Goal: Information Seeking & Learning: Learn about a topic

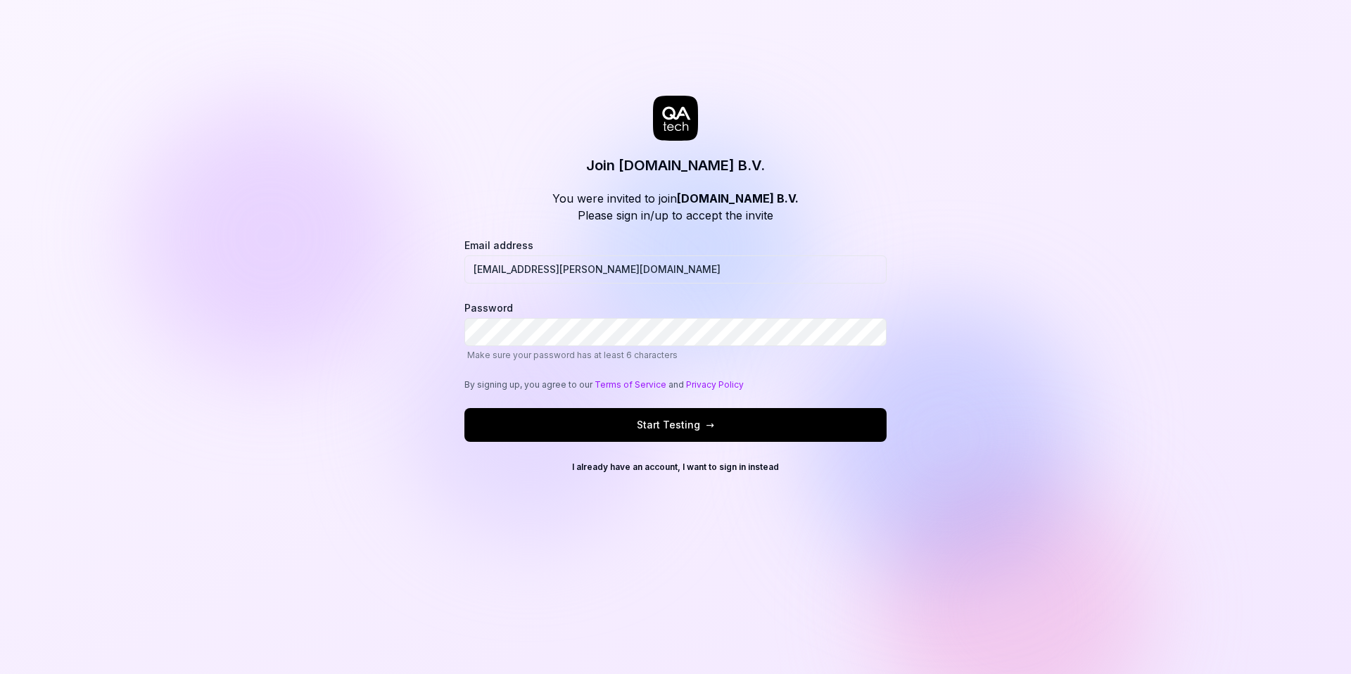
click at [659, 426] on span "Start Testing →" at bounding box center [675, 424] width 77 height 15
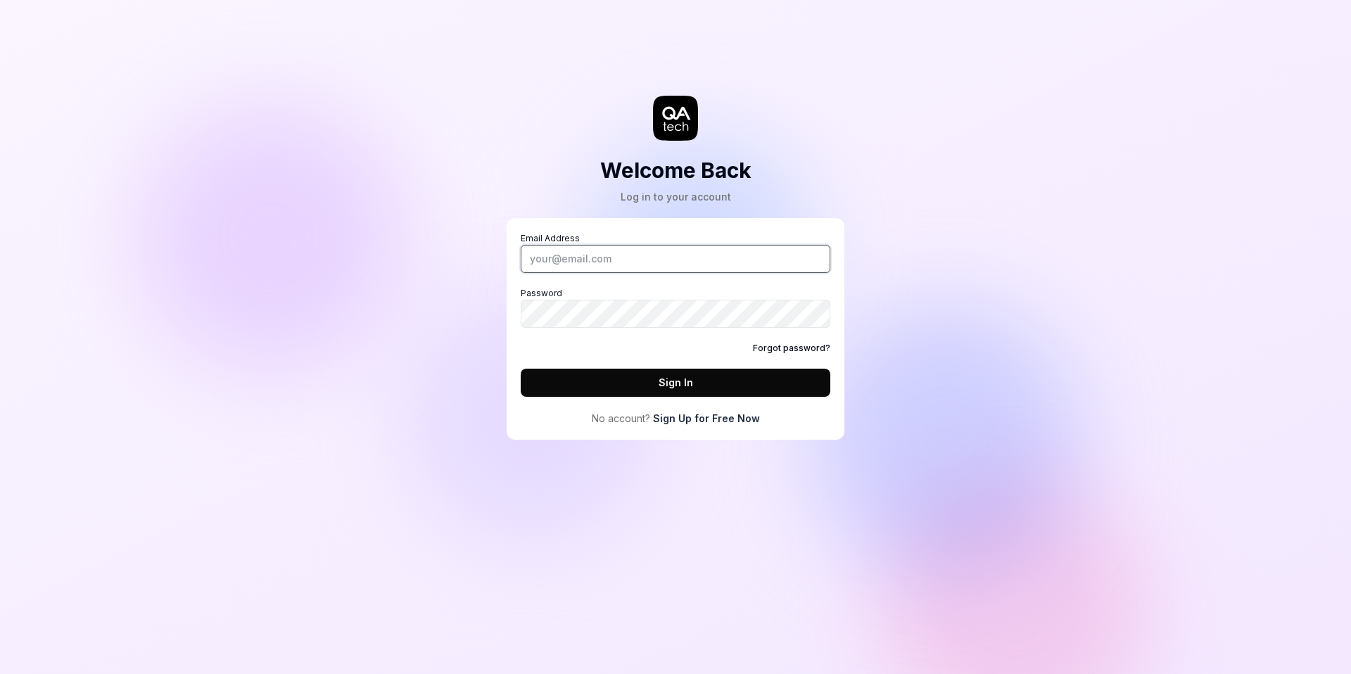
click at [584, 255] on input "Email Address" at bounding box center [676, 259] width 310 height 28
type input "topi.laakso@dealroom.co"
click at [623, 393] on button "Sign In" at bounding box center [676, 383] width 310 height 28
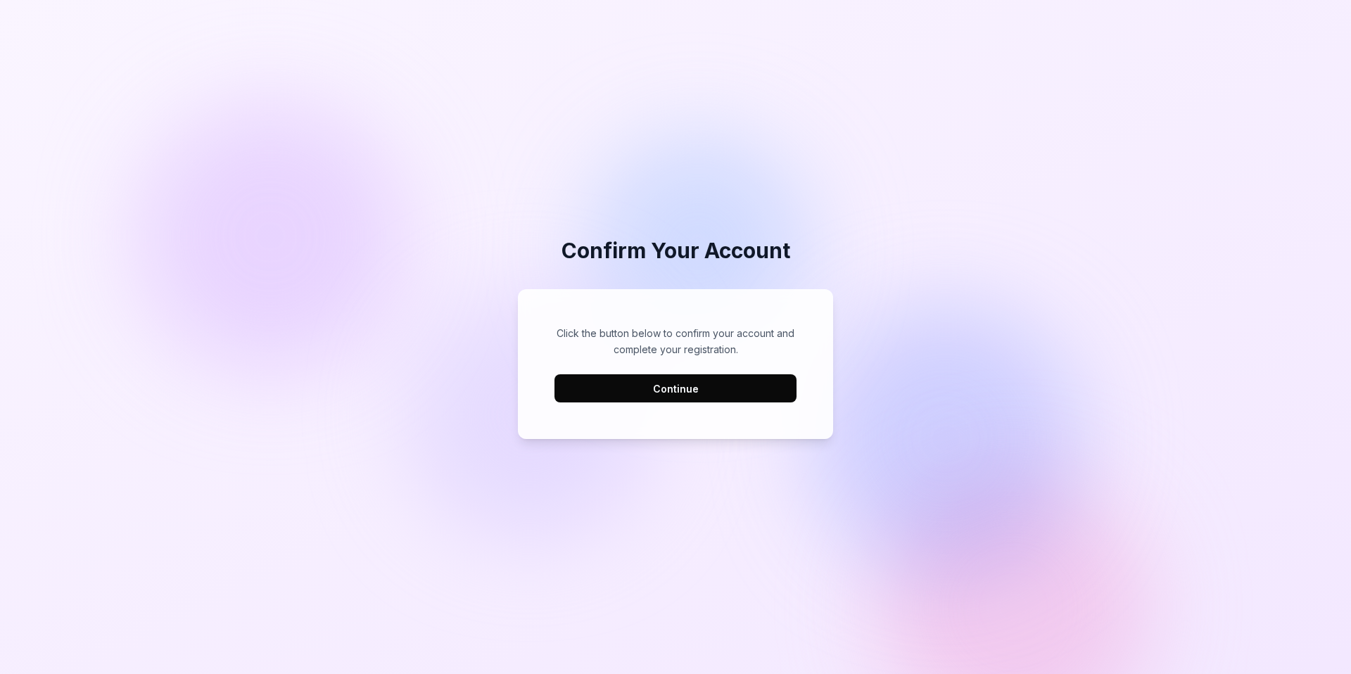
click at [606, 391] on button "Continue" at bounding box center [675, 388] width 242 height 28
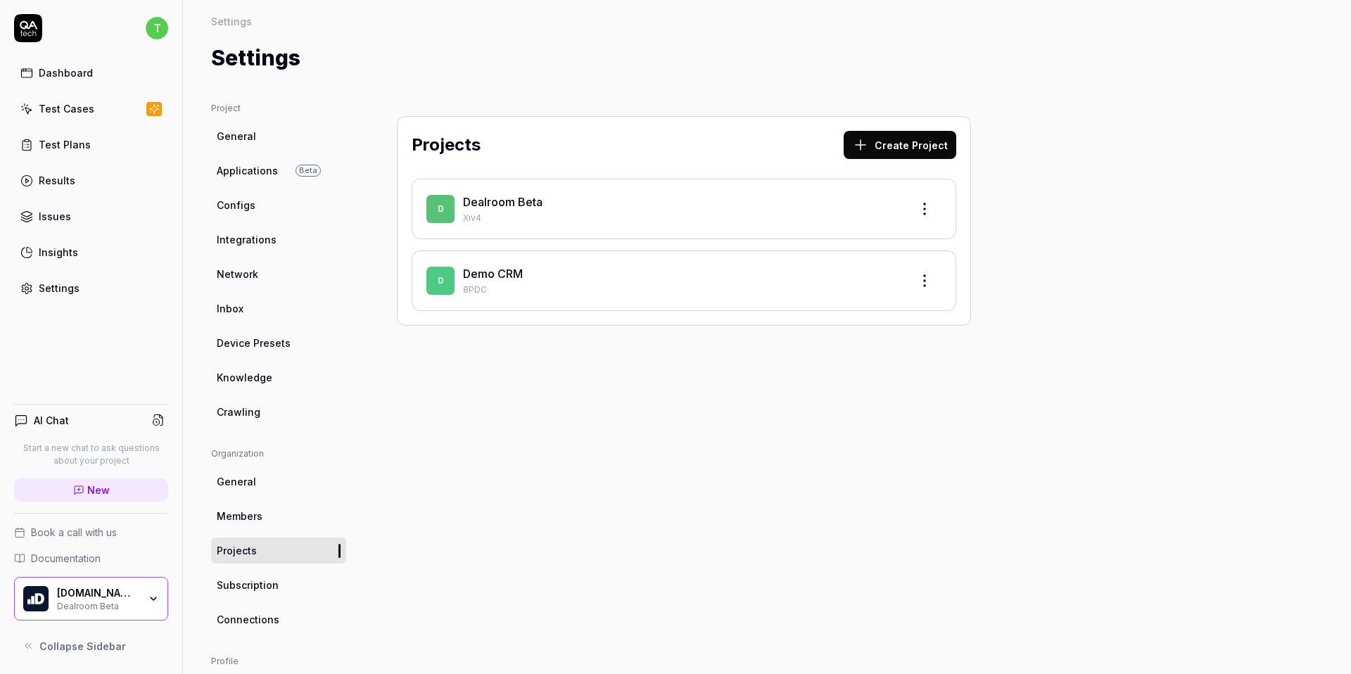
click at [518, 201] on link "Dealroom Beta" at bounding box center [502, 202] width 79 height 14
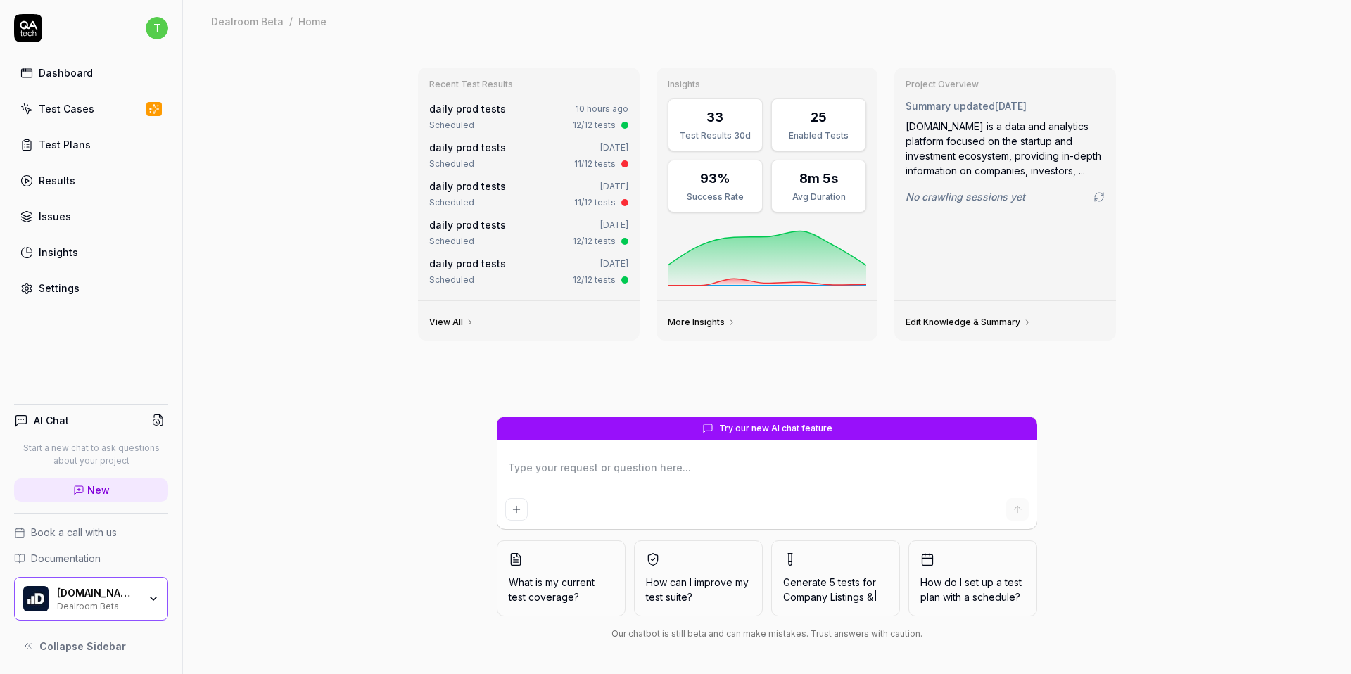
click at [69, 95] on link "Test Cases" at bounding box center [91, 108] width 154 height 27
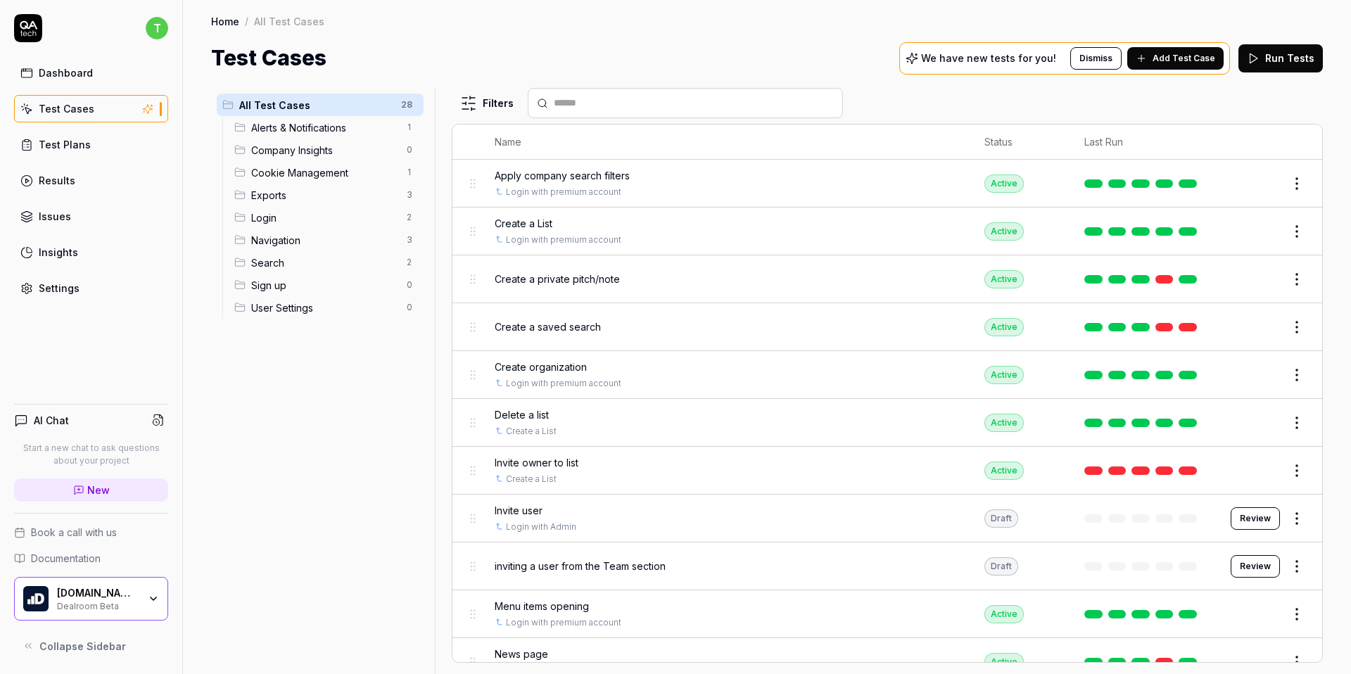
click at [570, 274] on span "Create a private pitch/note" at bounding box center [557, 279] width 125 height 15
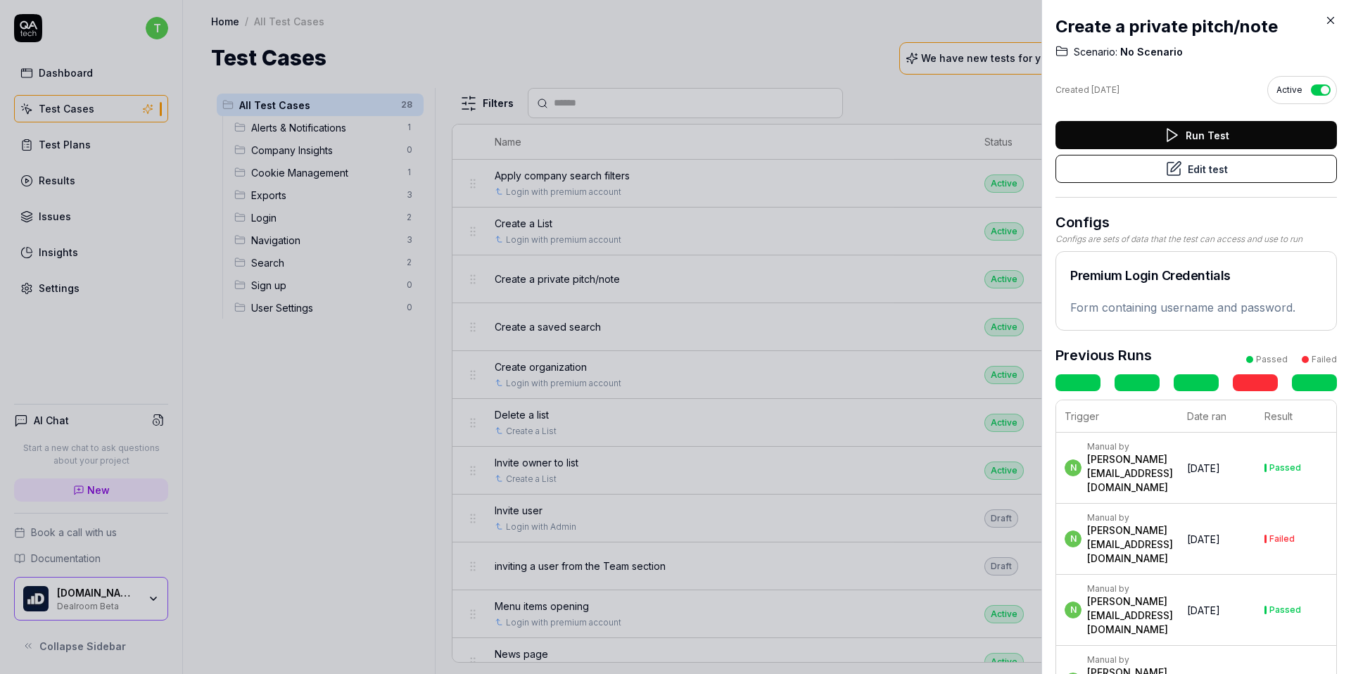
click at [1329, 20] on icon at bounding box center [1330, 21] width 6 height 6
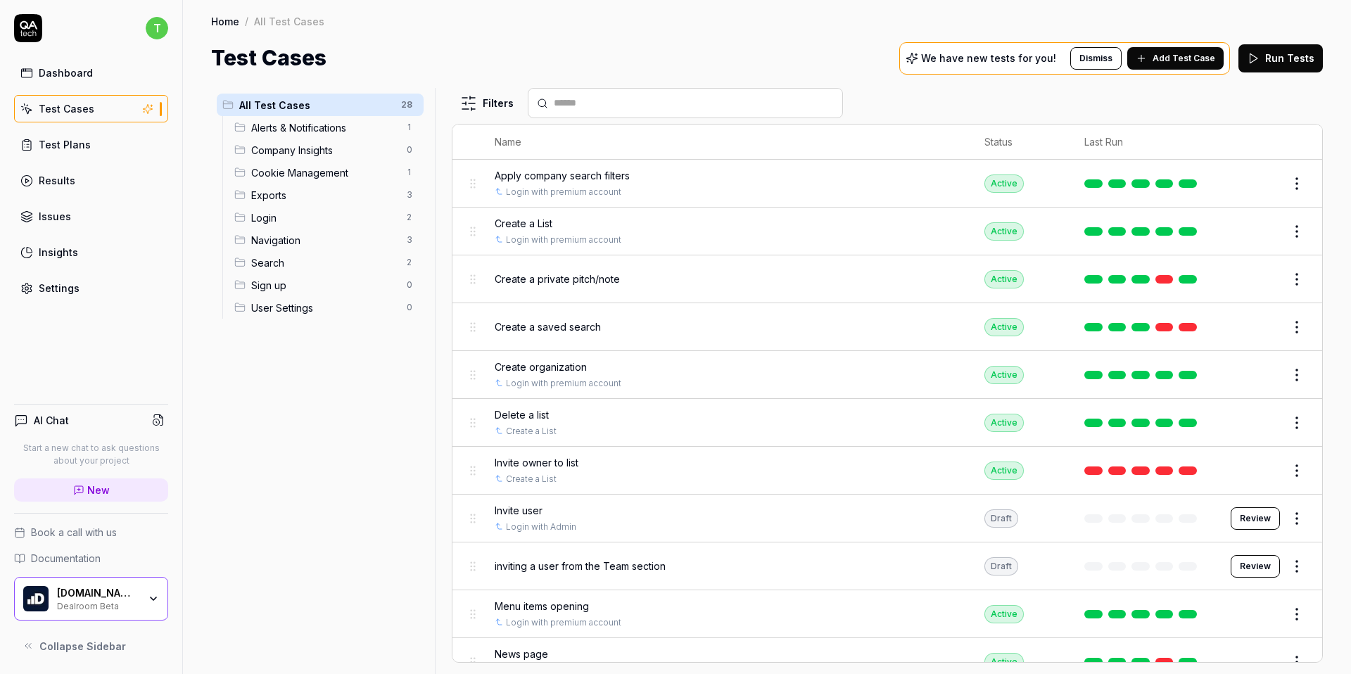
click at [70, 71] on div "Dashboard" at bounding box center [66, 72] width 54 height 15
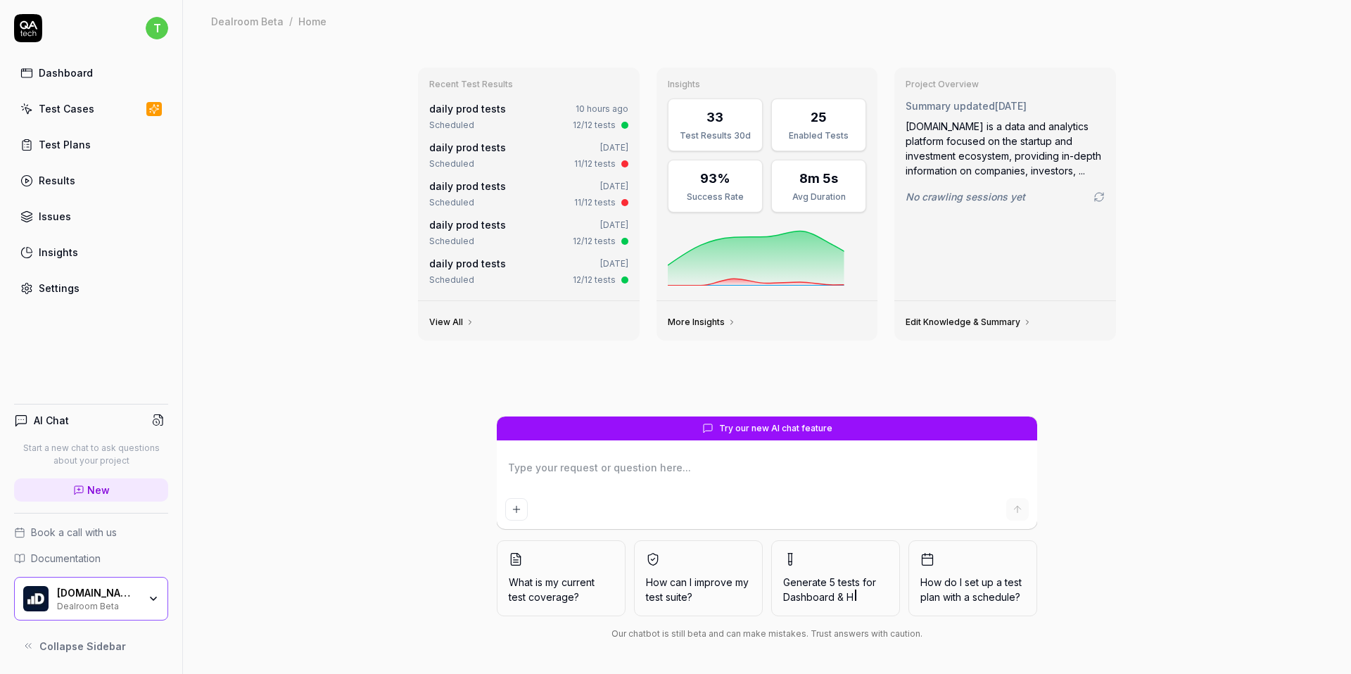
type textarea "*"
click at [85, 110] on div "Test Cases" at bounding box center [67, 108] width 56 height 15
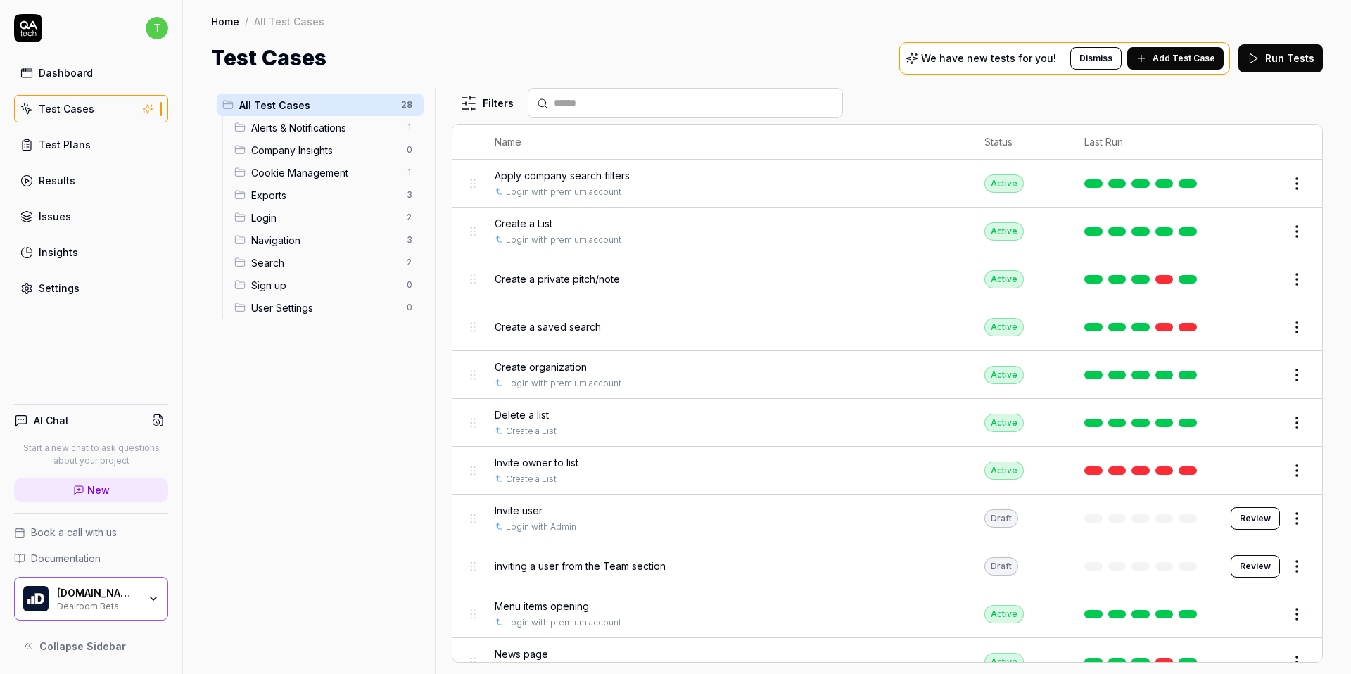
click at [332, 100] on span "All Test Cases" at bounding box center [315, 105] width 153 height 15
click at [100, 103] on link "Test Cases" at bounding box center [91, 108] width 154 height 27
click at [73, 146] on div "Test Plans" at bounding box center [65, 144] width 52 height 15
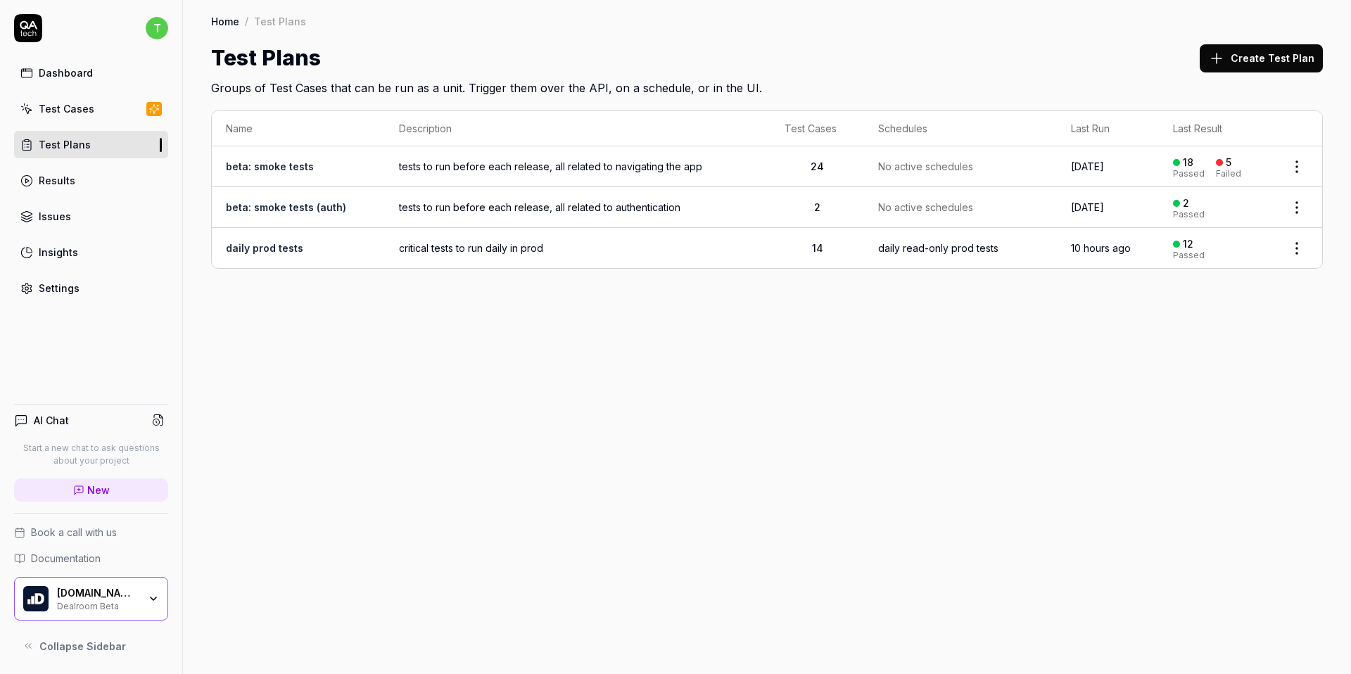
click at [81, 169] on link "Results" at bounding box center [91, 180] width 154 height 27
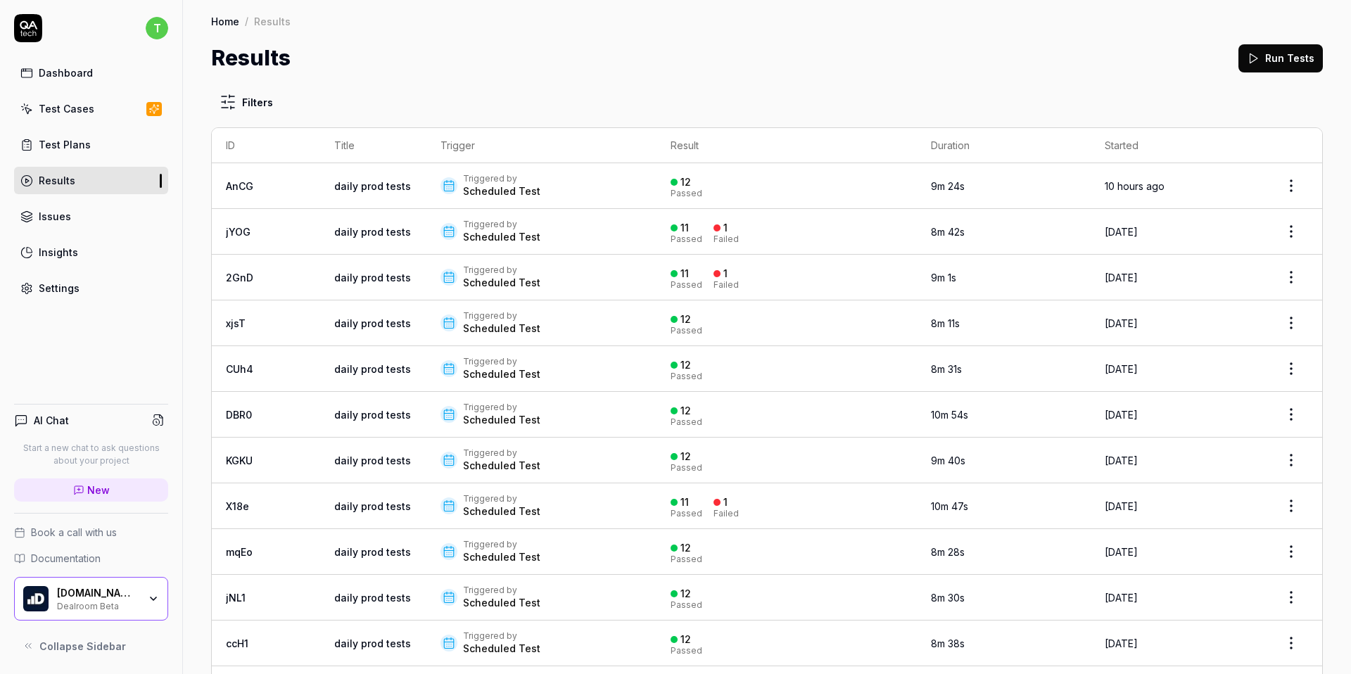
click at [91, 119] on link "Test Cases" at bounding box center [91, 108] width 154 height 27
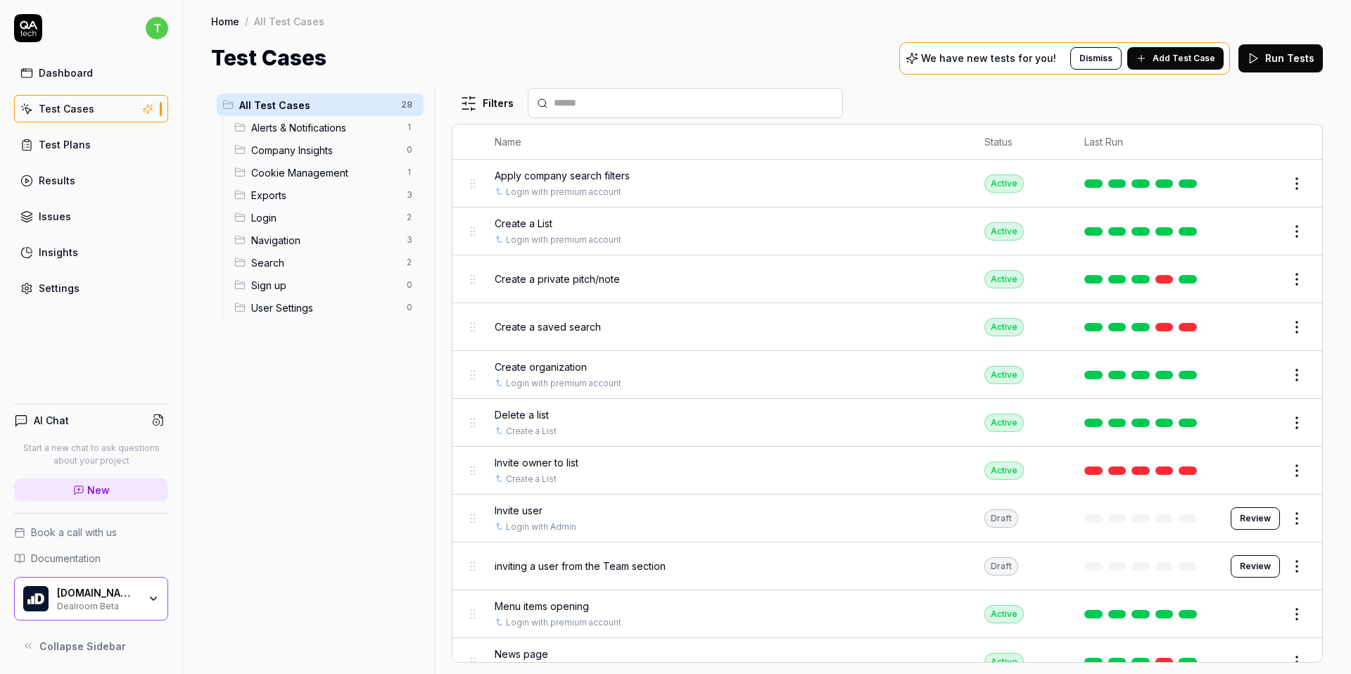
click at [65, 174] on div "Results" at bounding box center [57, 180] width 37 height 15
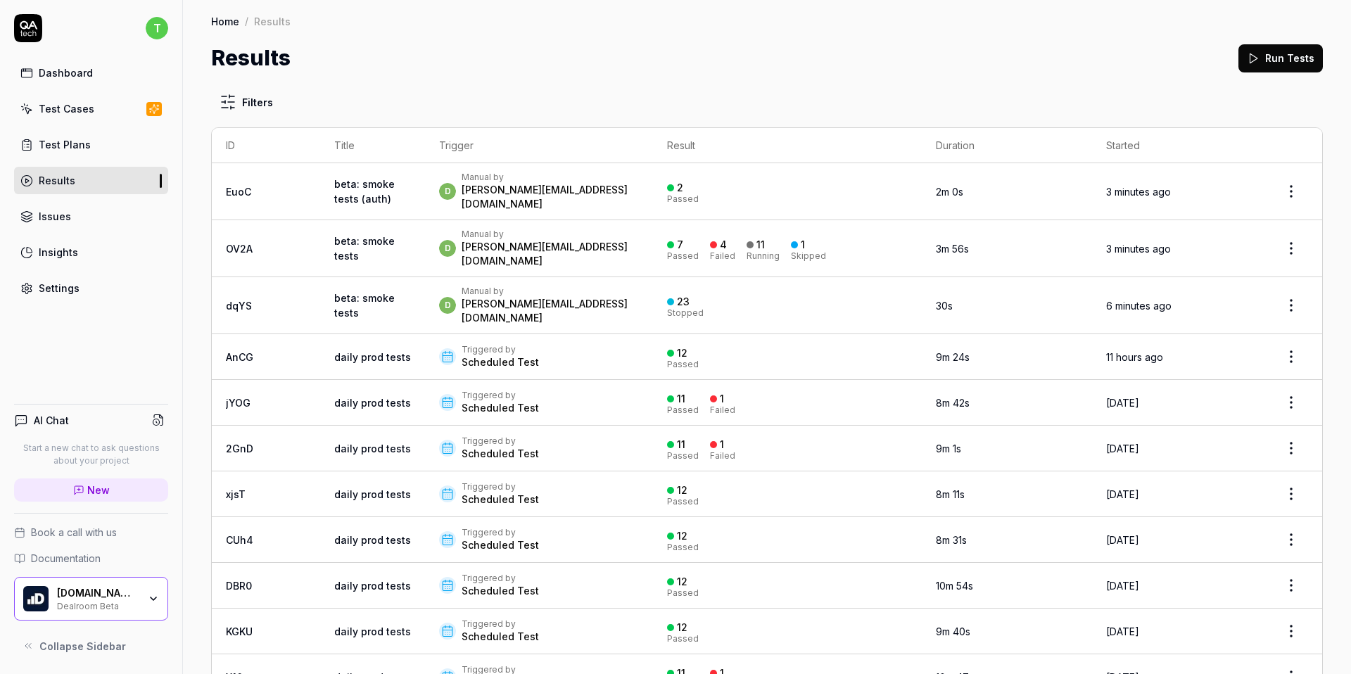
click at [463, 240] on div "dimitris.saltaferis@dealroom.co" at bounding box center [549, 254] width 177 height 28
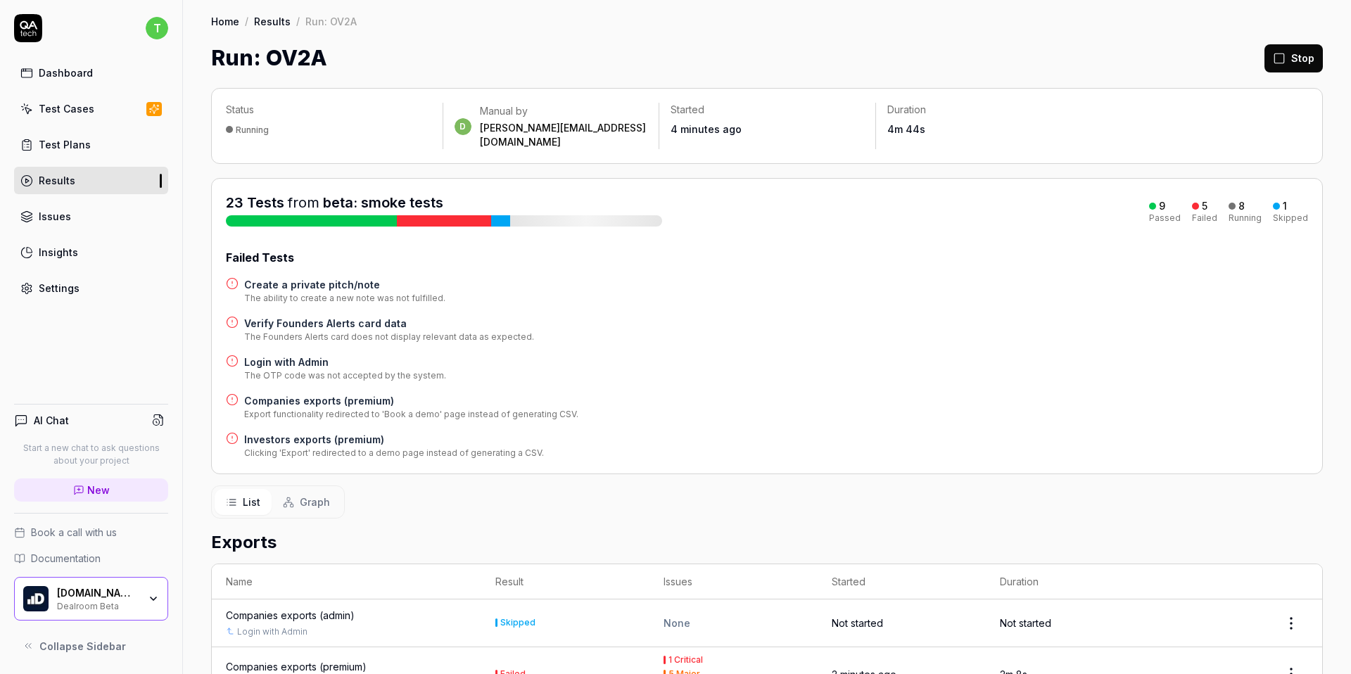
click at [86, 178] on link "Results" at bounding box center [91, 180] width 154 height 27
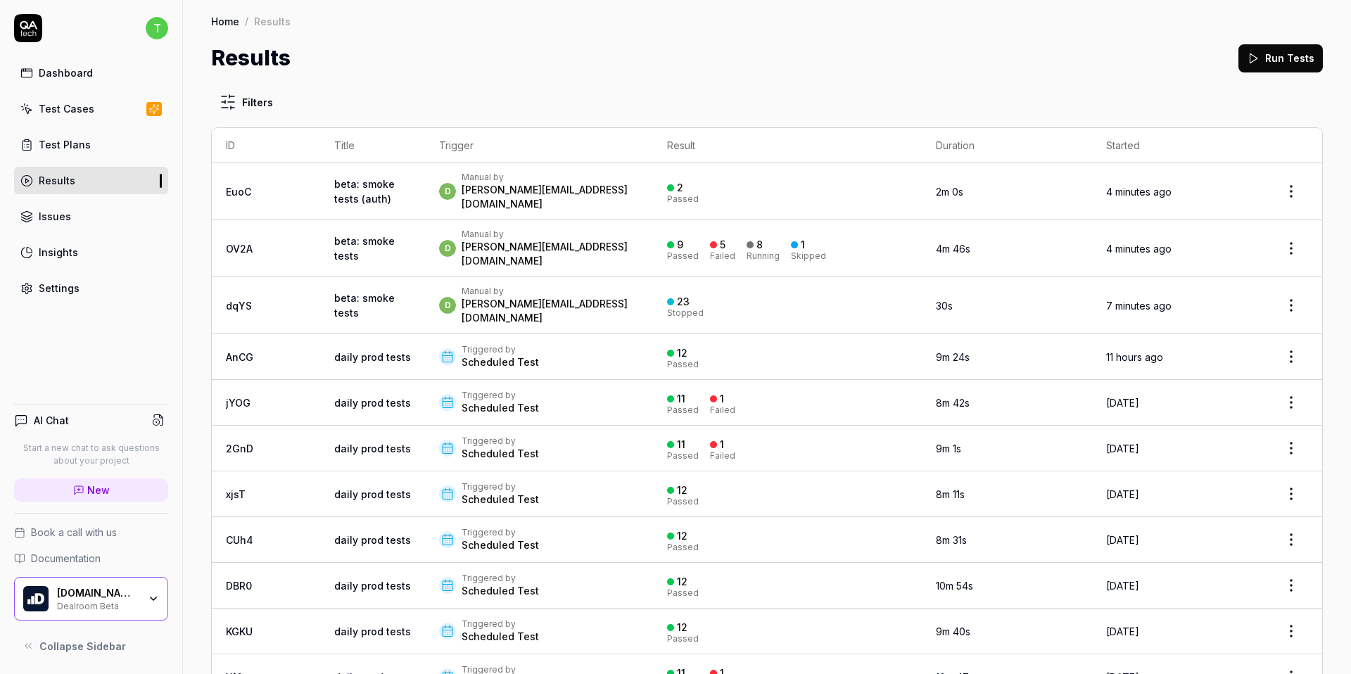
click at [79, 76] on div "Dashboard" at bounding box center [66, 72] width 54 height 15
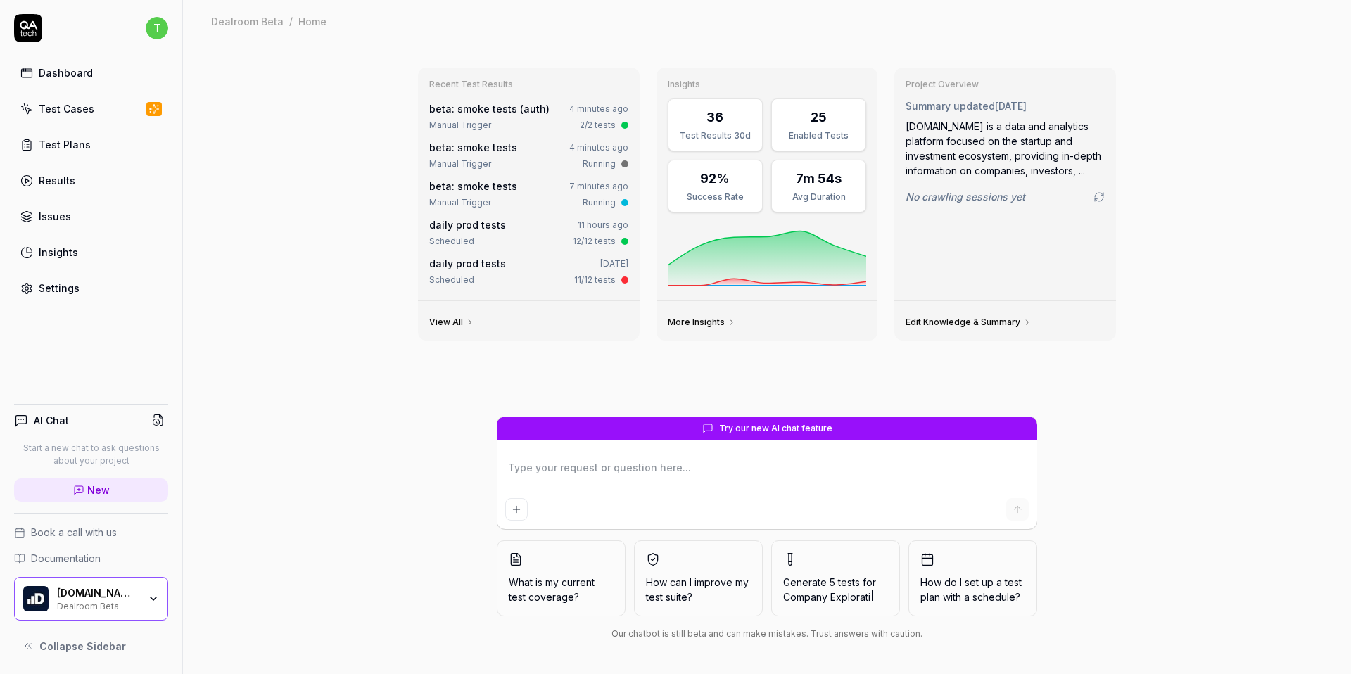
type textarea "*"
click at [68, 76] on div "Dashboard" at bounding box center [66, 72] width 54 height 15
click at [82, 139] on div "Test Plans" at bounding box center [65, 144] width 52 height 15
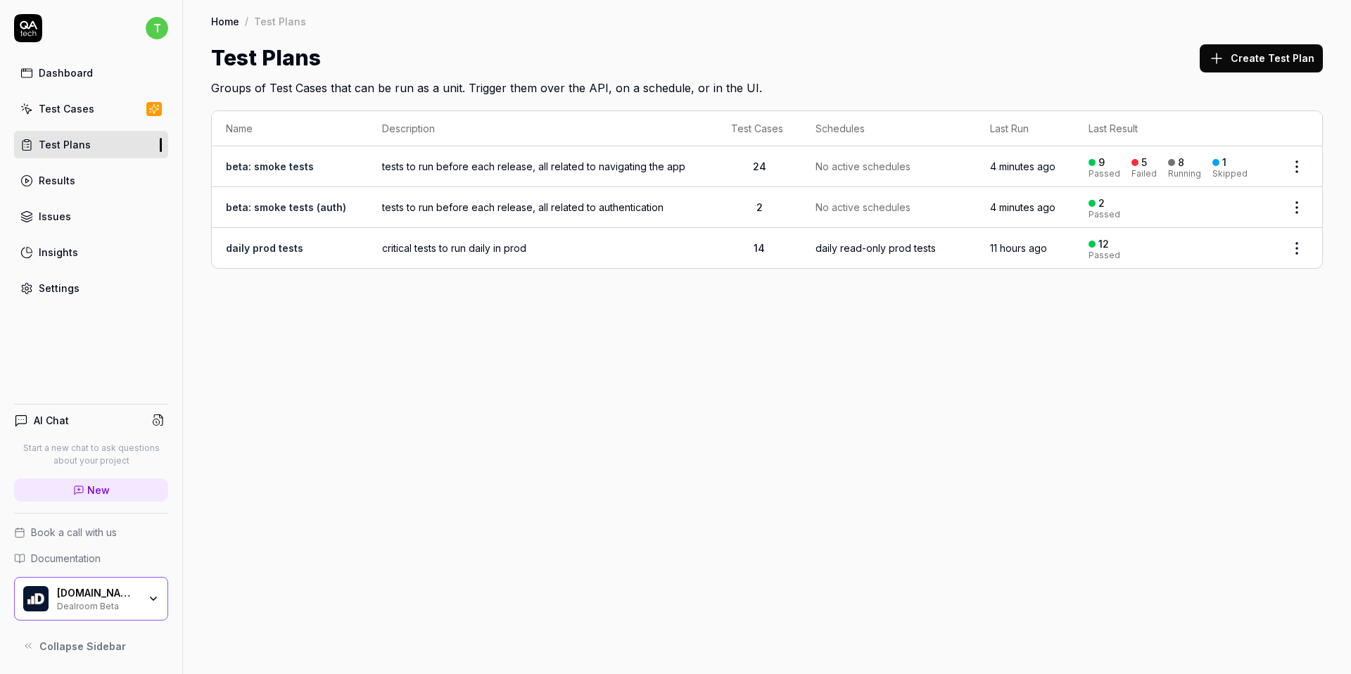
click at [80, 176] on link "Results" at bounding box center [91, 180] width 154 height 27
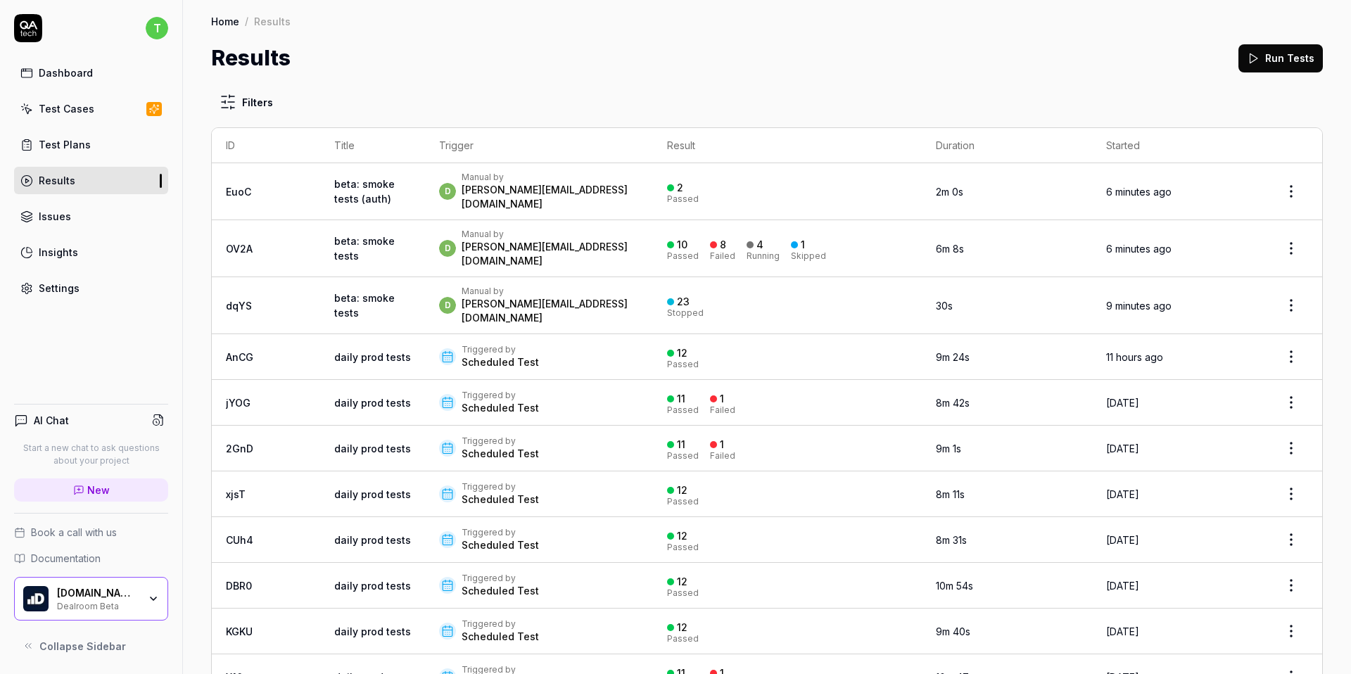
click at [461, 231] on div "Manual by" at bounding box center [549, 234] width 177 height 11
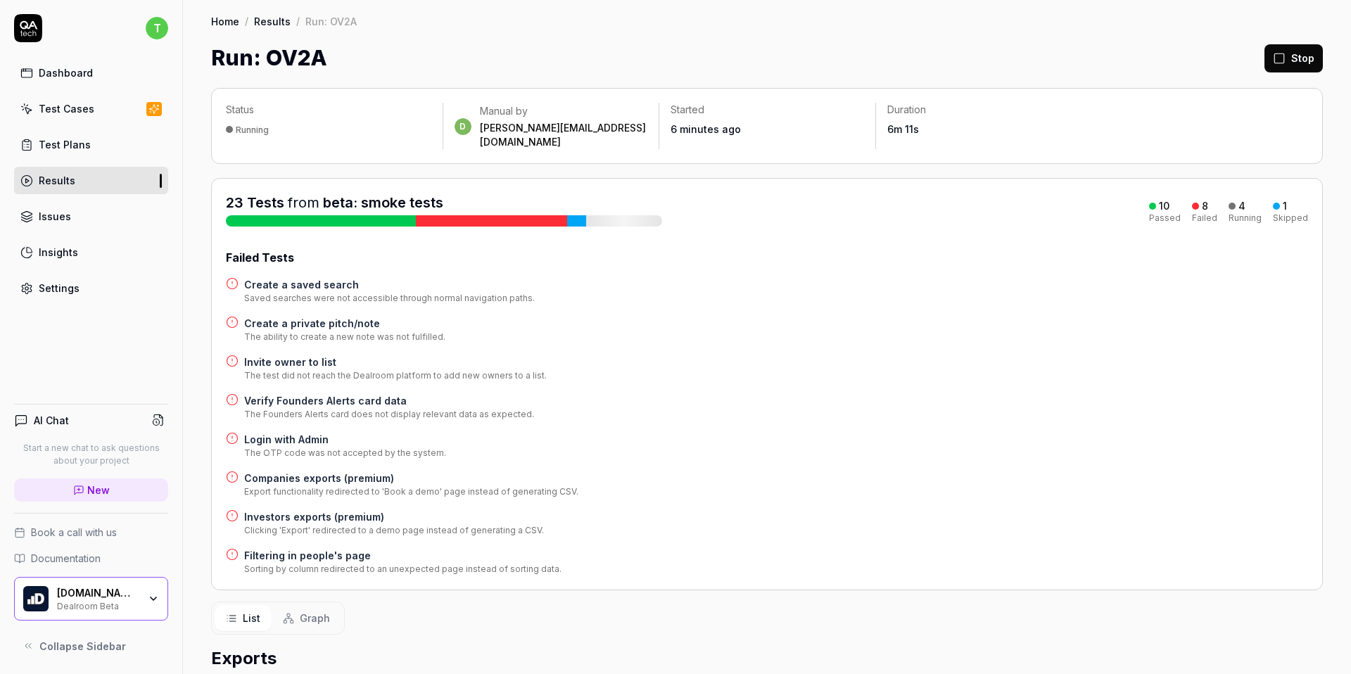
click at [269, 316] on h4 "Create a private pitch/note" at bounding box center [344, 323] width 201 height 15
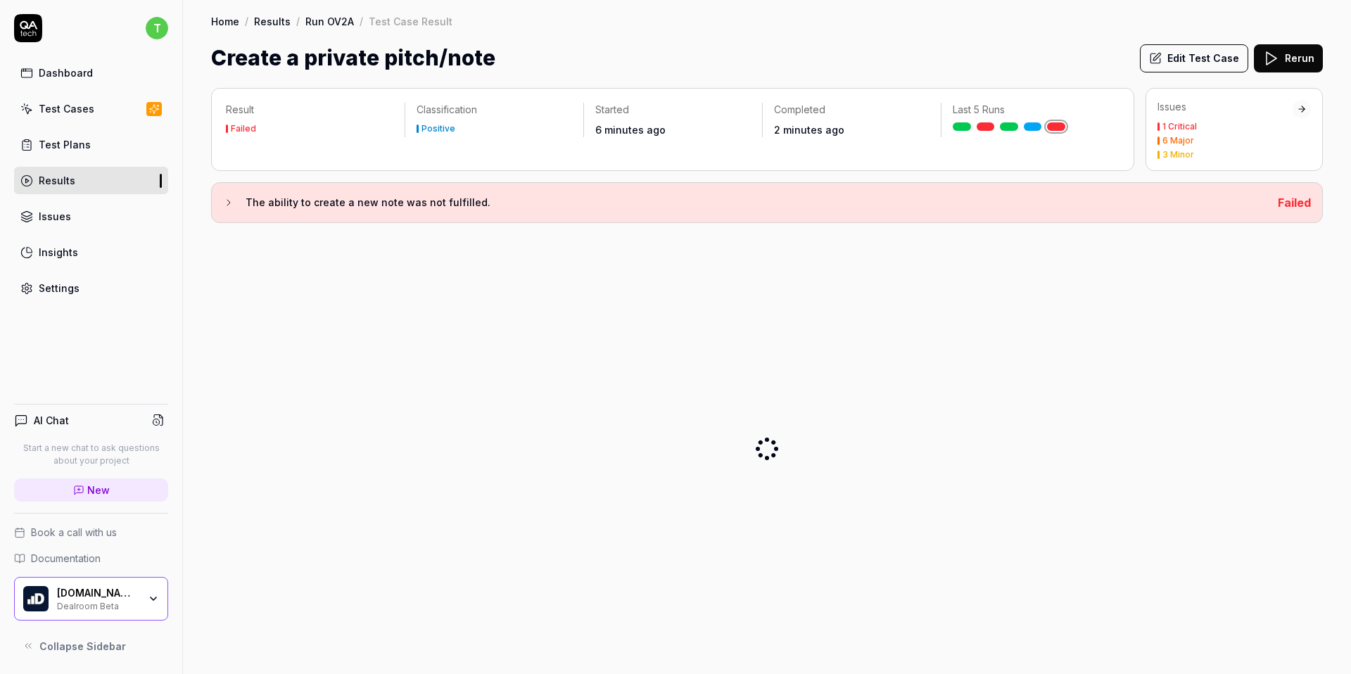
click at [223, 204] on icon at bounding box center [228, 202] width 11 height 11
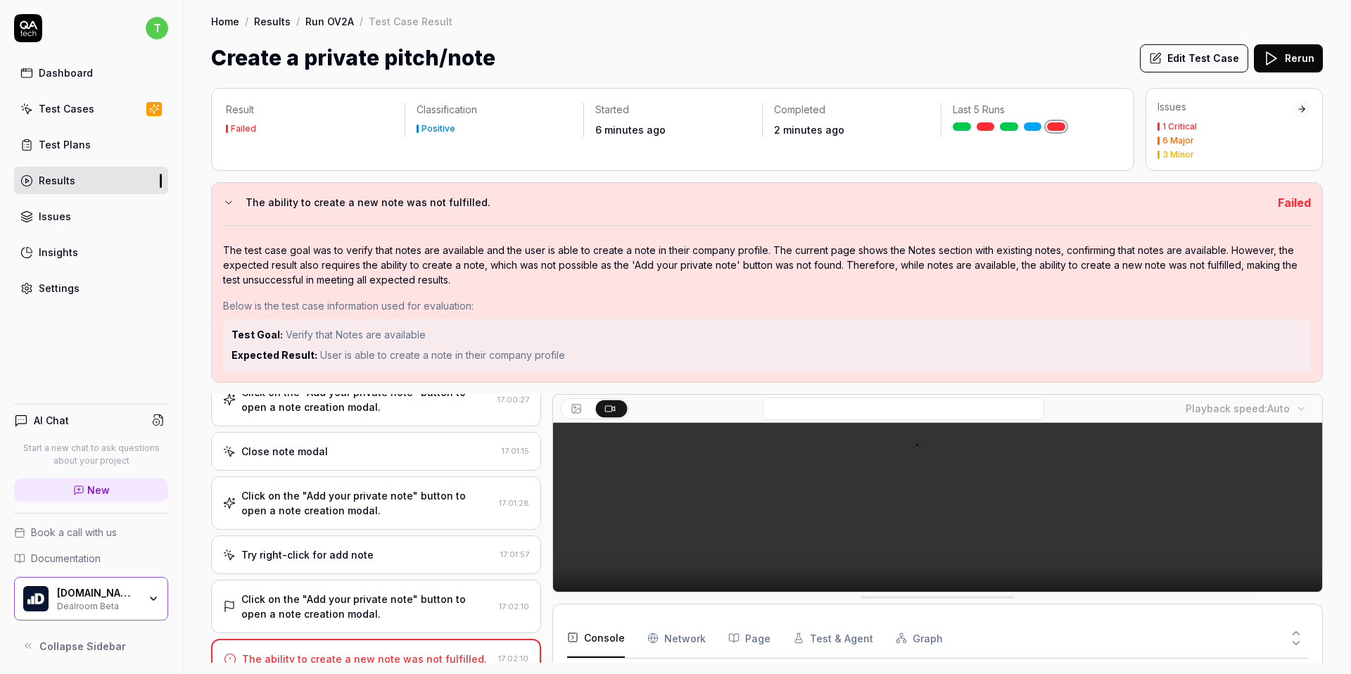
scroll to position [246, 0]
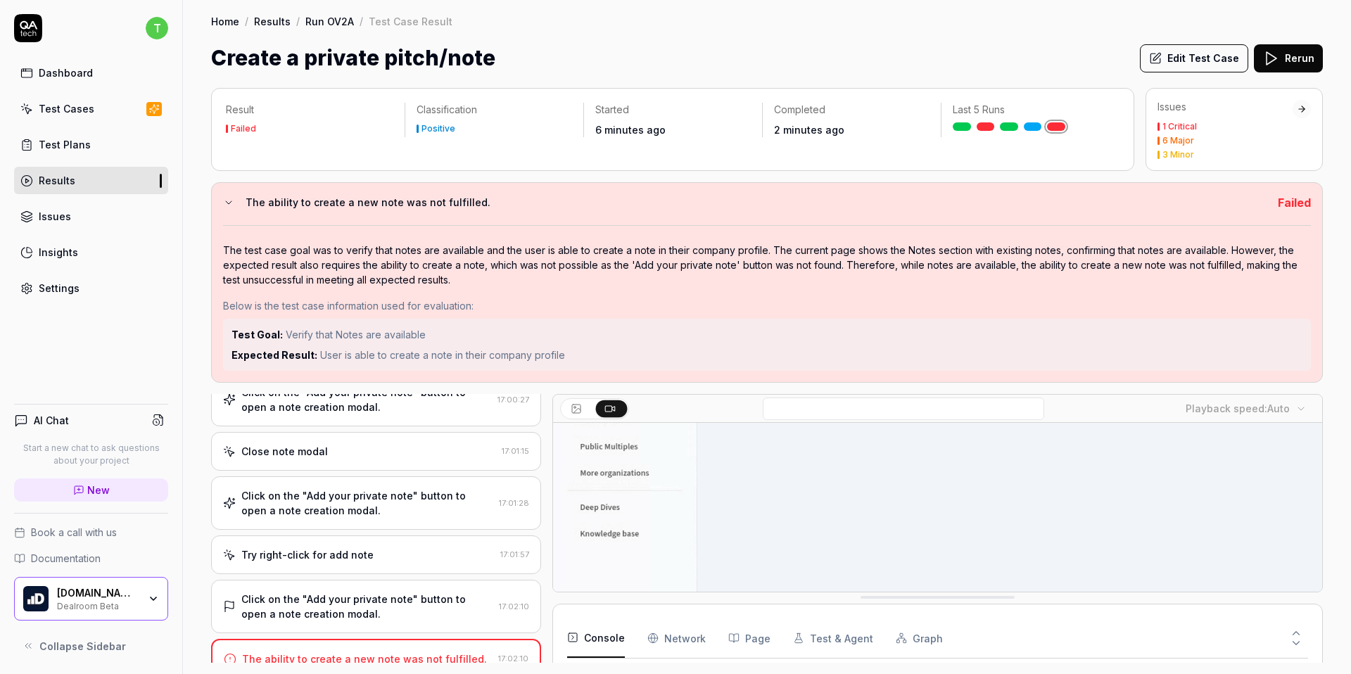
click at [1246, 411] on html "t Dashboard Test Cases Test Plans Results Issues Insights Settings AI Chat Star…" at bounding box center [675, 337] width 1351 height 674
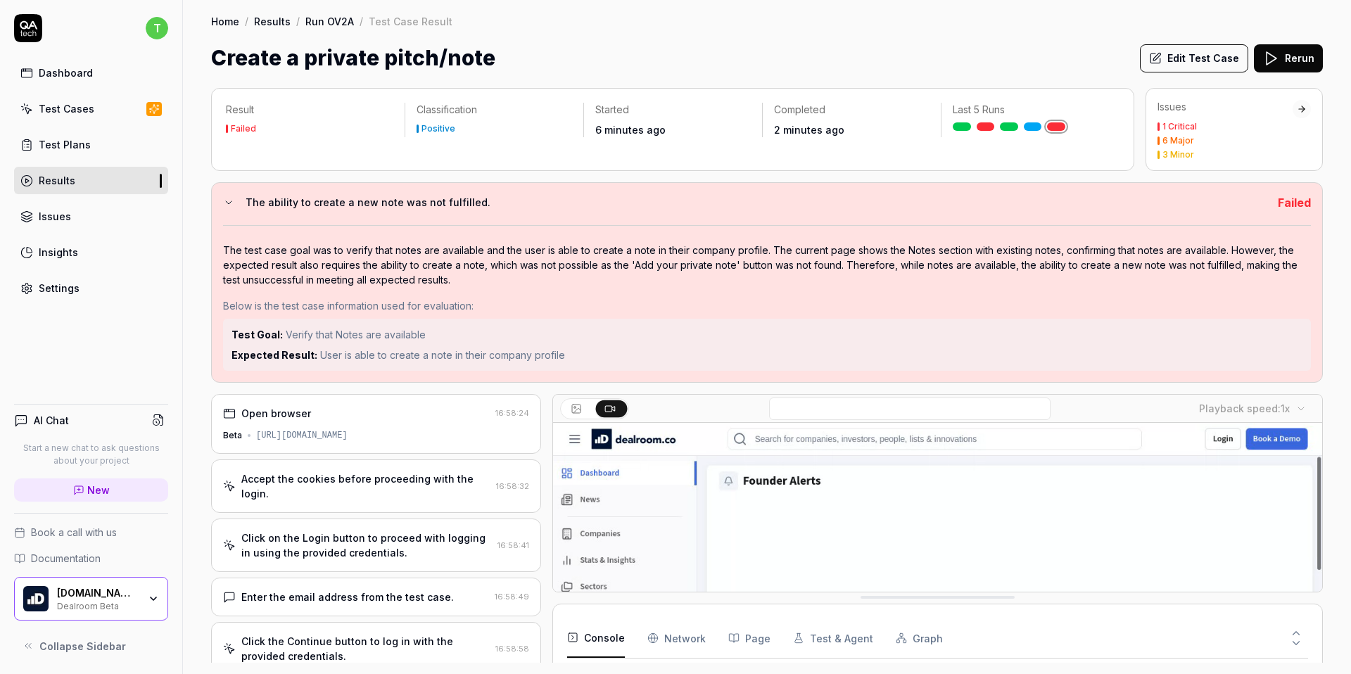
scroll to position [0, 0]
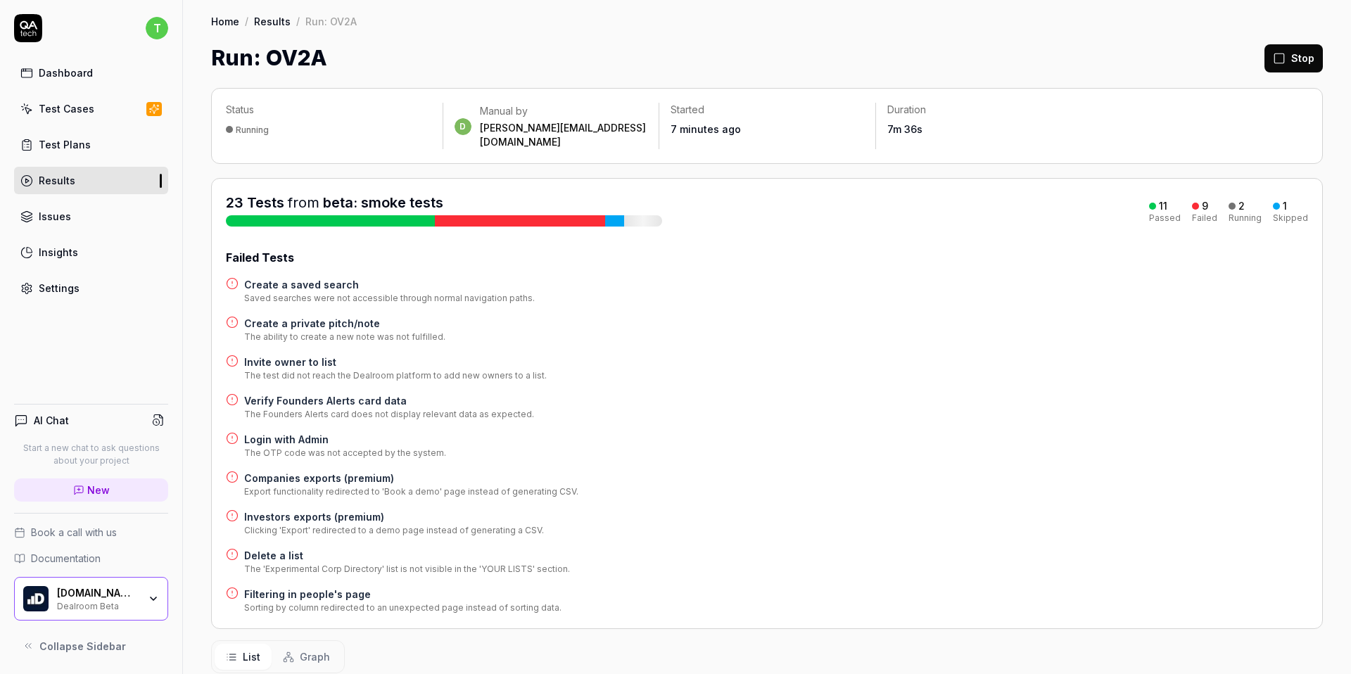
click at [272, 277] on h4 "Create a saved search" at bounding box center [389, 284] width 291 height 15
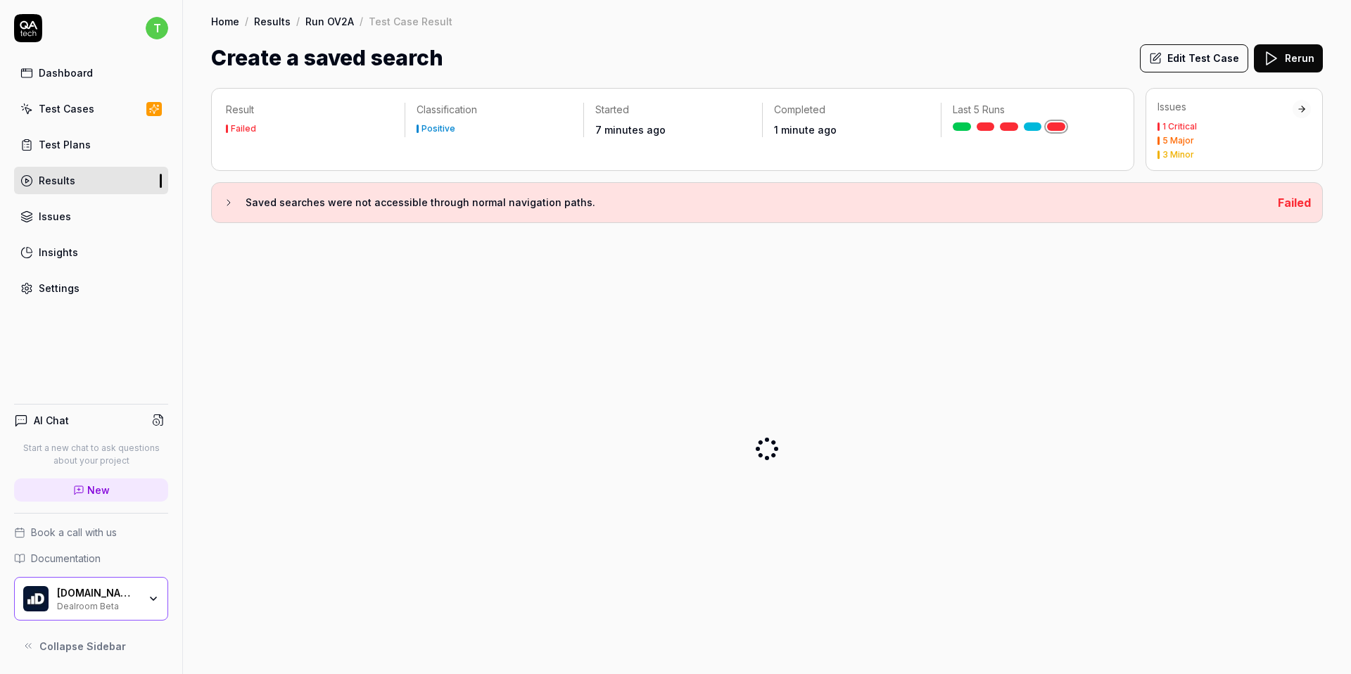
click at [214, 200] on div "Saved searches were not accessible through normal navigation paths. Failed" at bounding box center [766, 202] width 1111 height 41
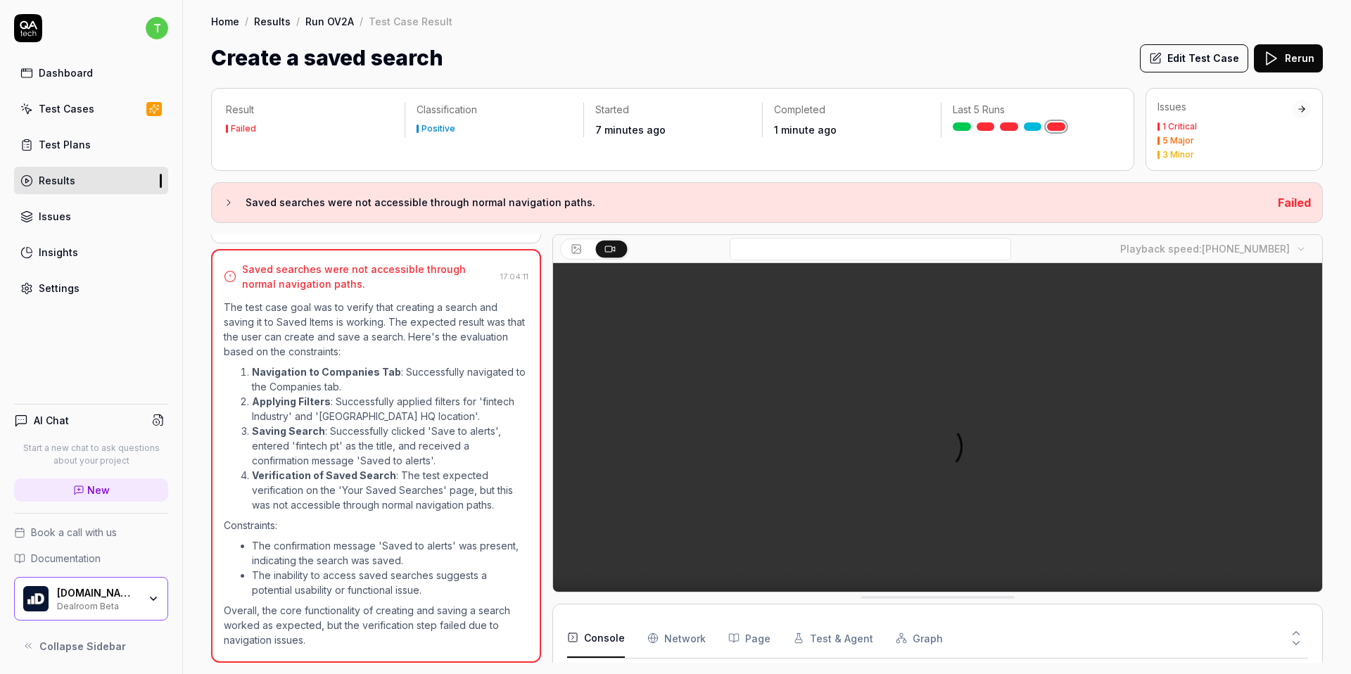
scroll to position [670, 0]
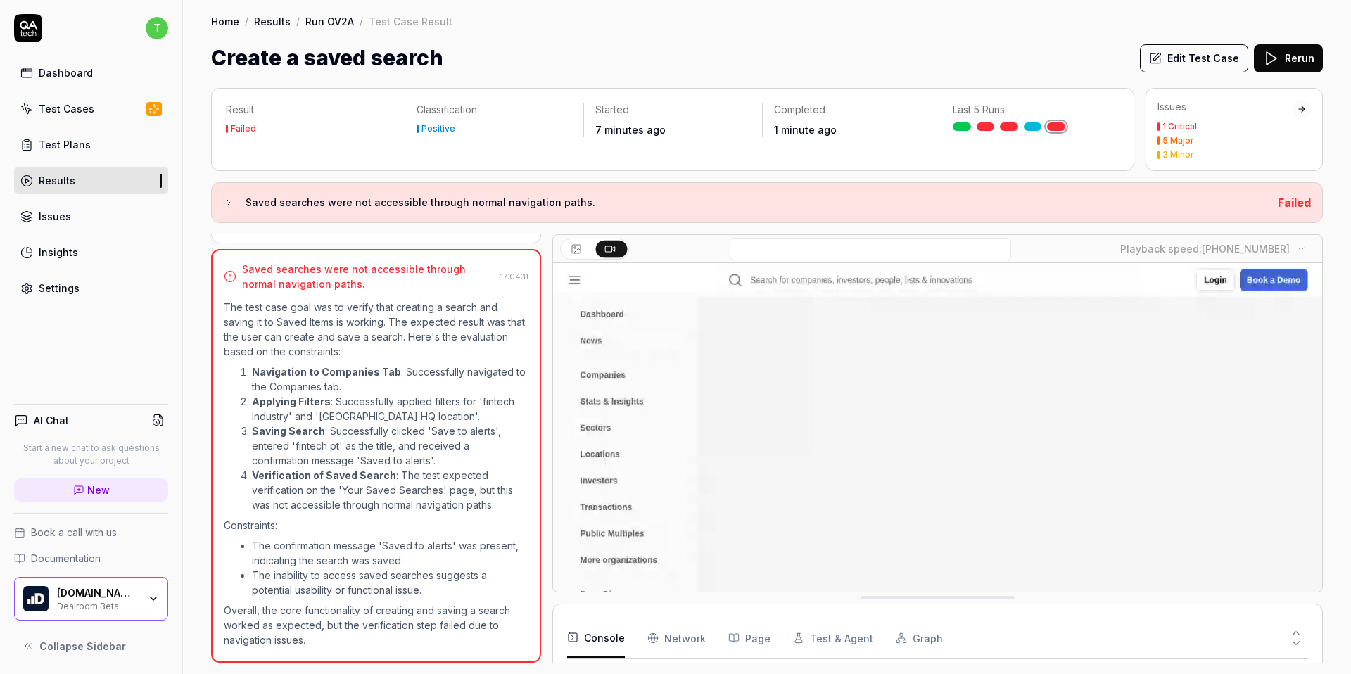
click at [1201, 251] on body "t Dashboard Test Cases Test Plans Results Issues Insights Settings AI Chat Star…" at bounding box center [675, 337] width 1351 height 674
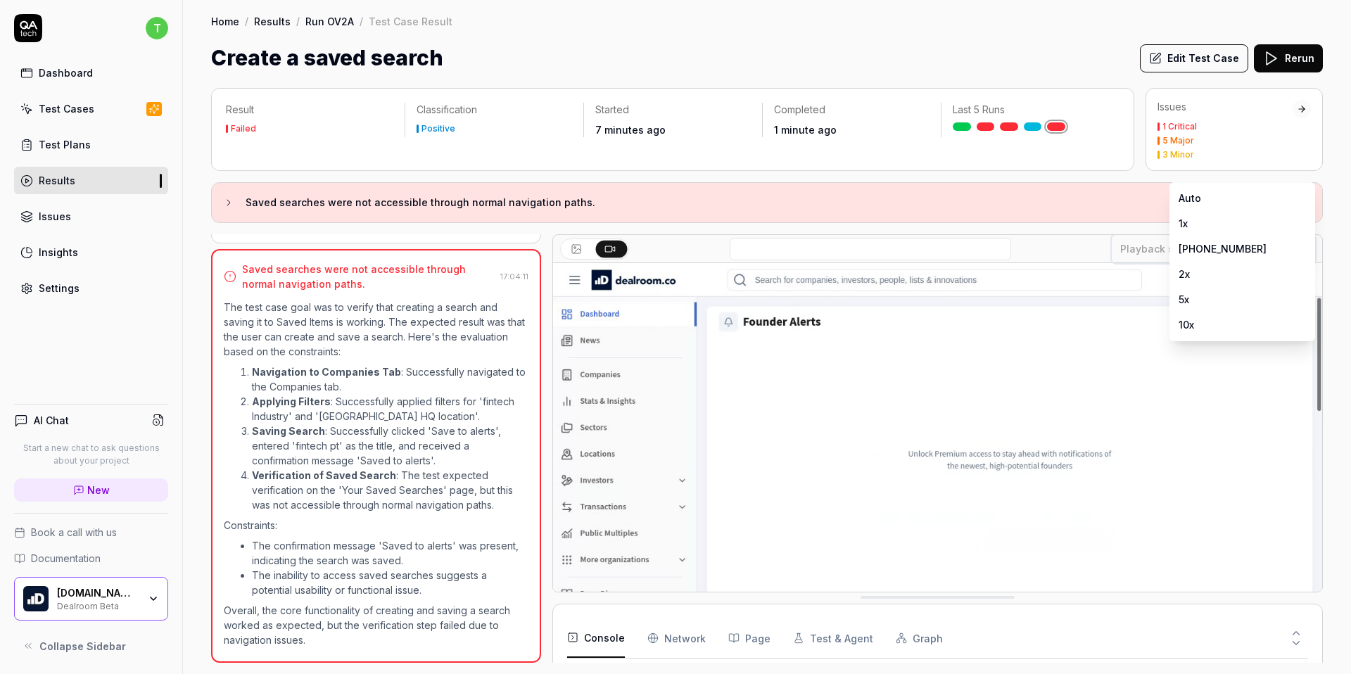
click at [1008, 234] on html "t Dashboard Test Cases Test Plans Results Issues Insights Settings AI Chat Star…" at bounding box center [675, 337] width 1351 height 674
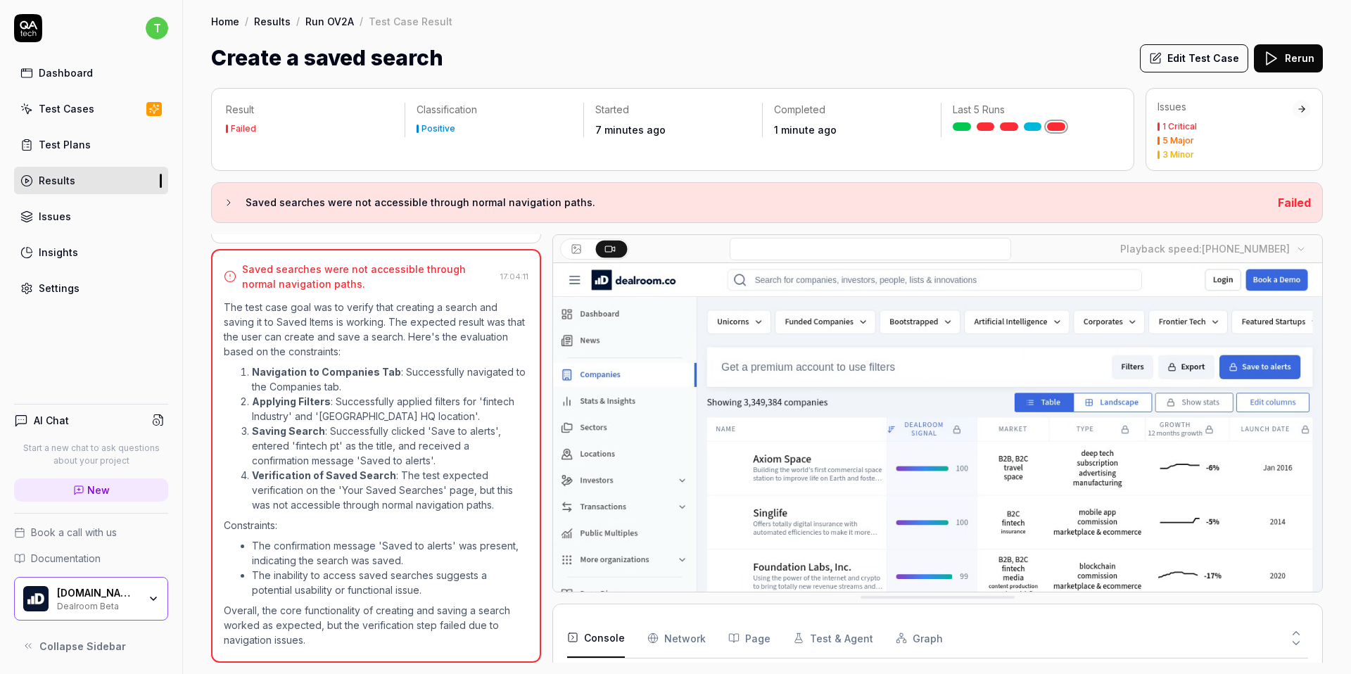
click at [886, 428] on video at bounding box center [937, 503] width 769 height 480
click at [672, 548] on video at bounding box center [937, 503] width 769 height 480
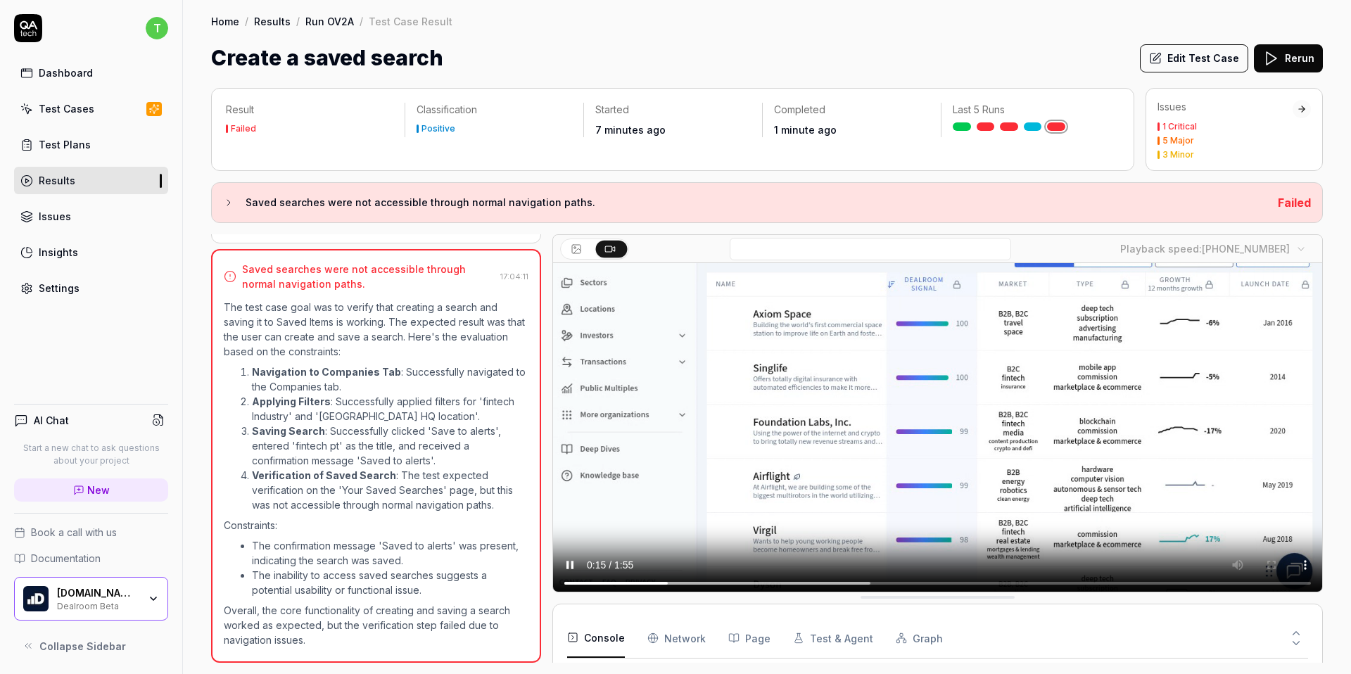
scroll to position [152, 0]
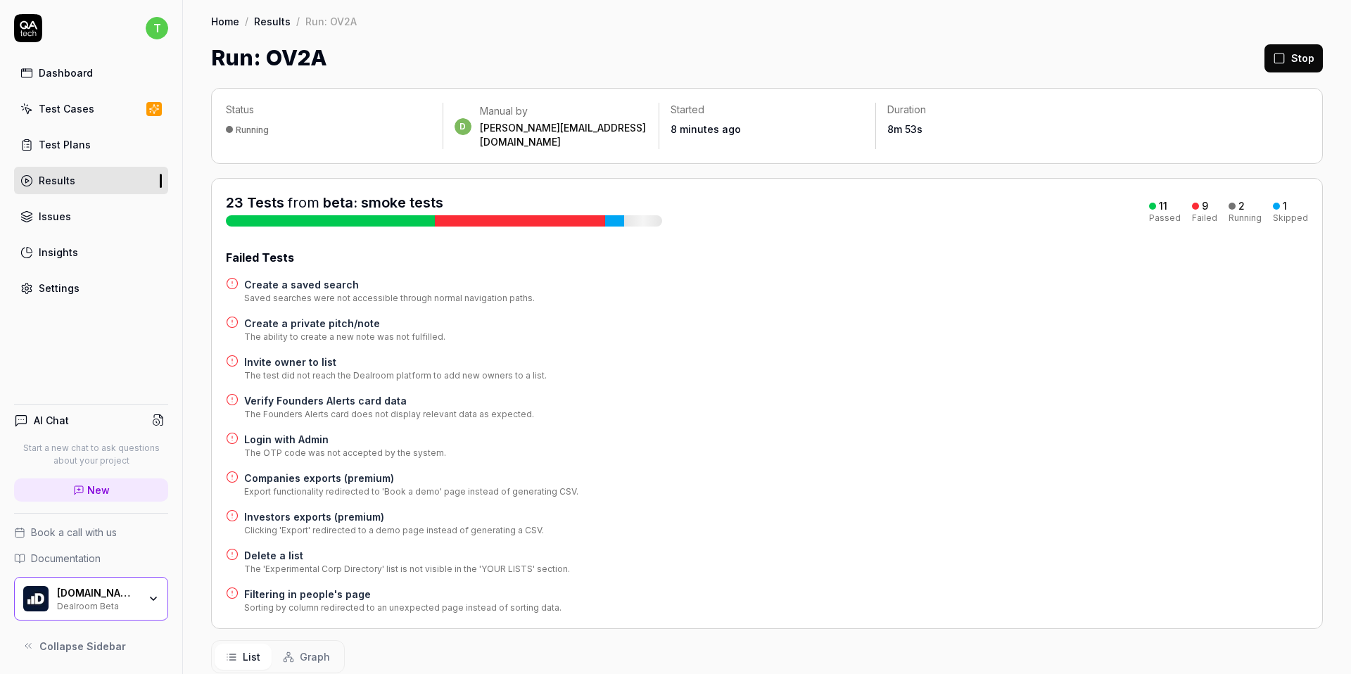
click at [338, 471] on h4 "Companies exports (premium)" at bounding box center [411, 478] width 334 height 15
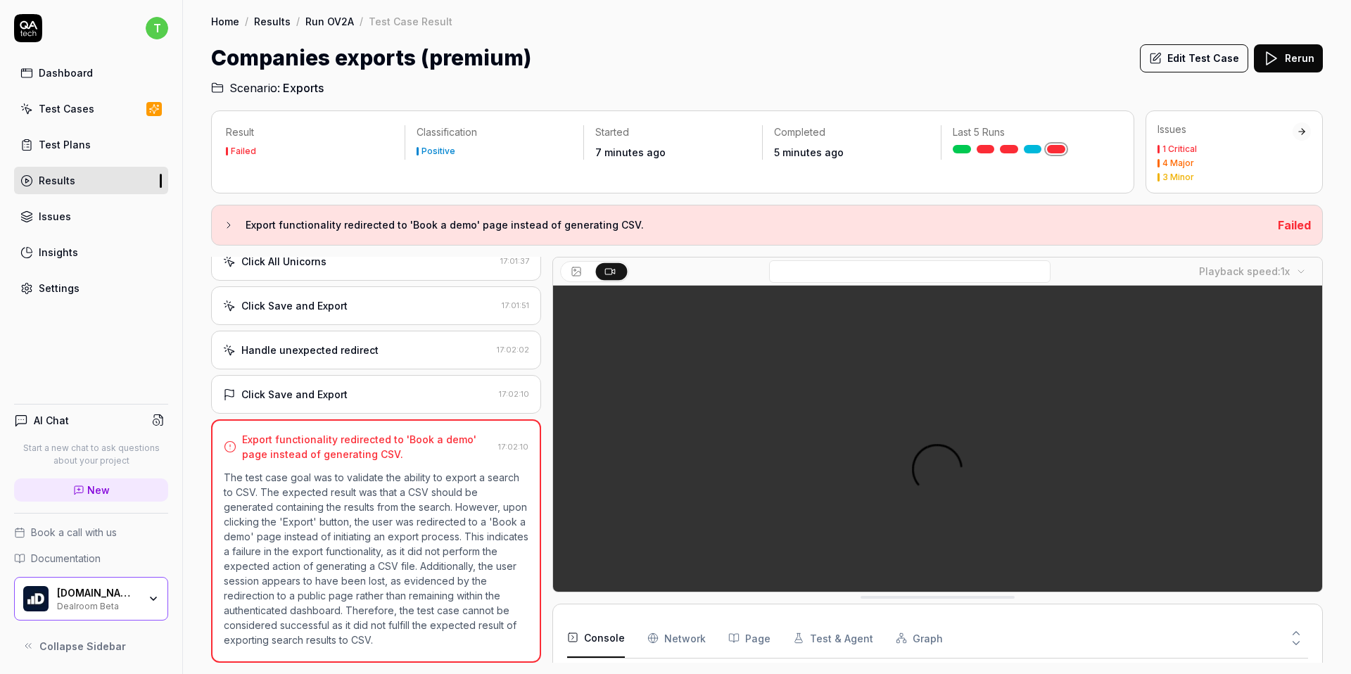
scroll to position [601, 0]
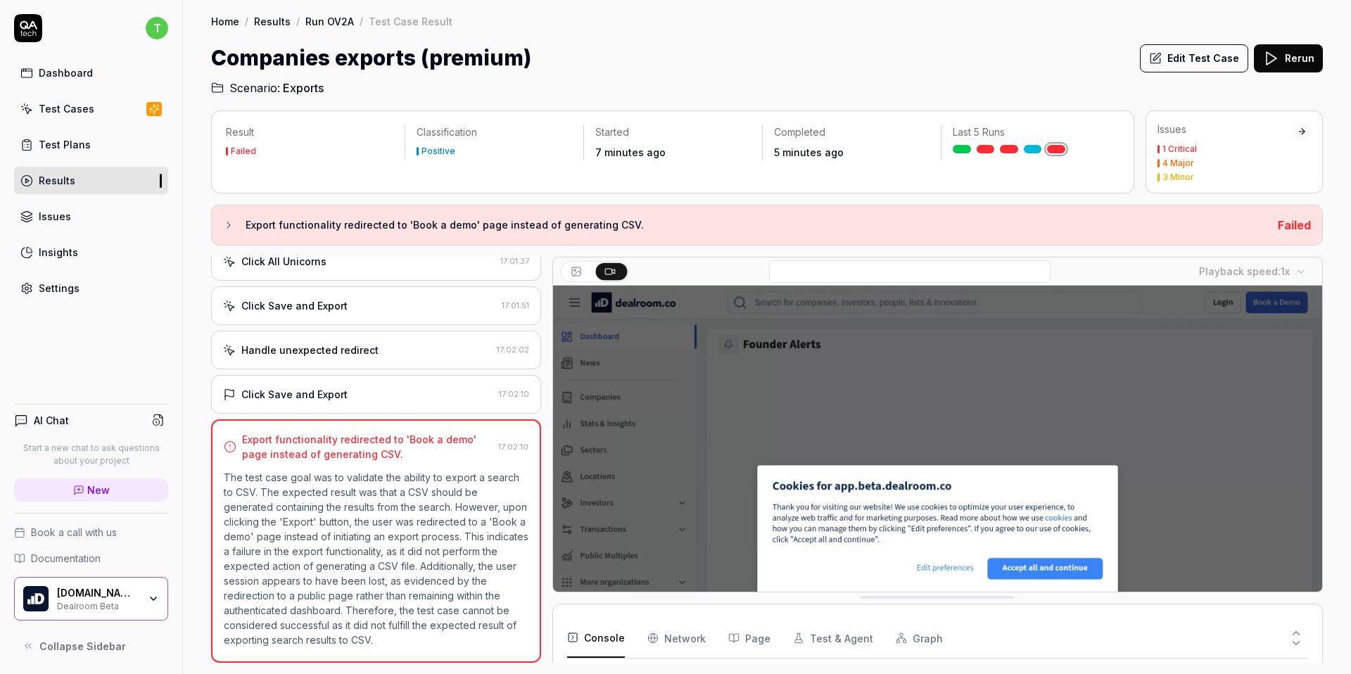
click at [841, 506] on video at bounding box center [937, 526] width 769 height 480
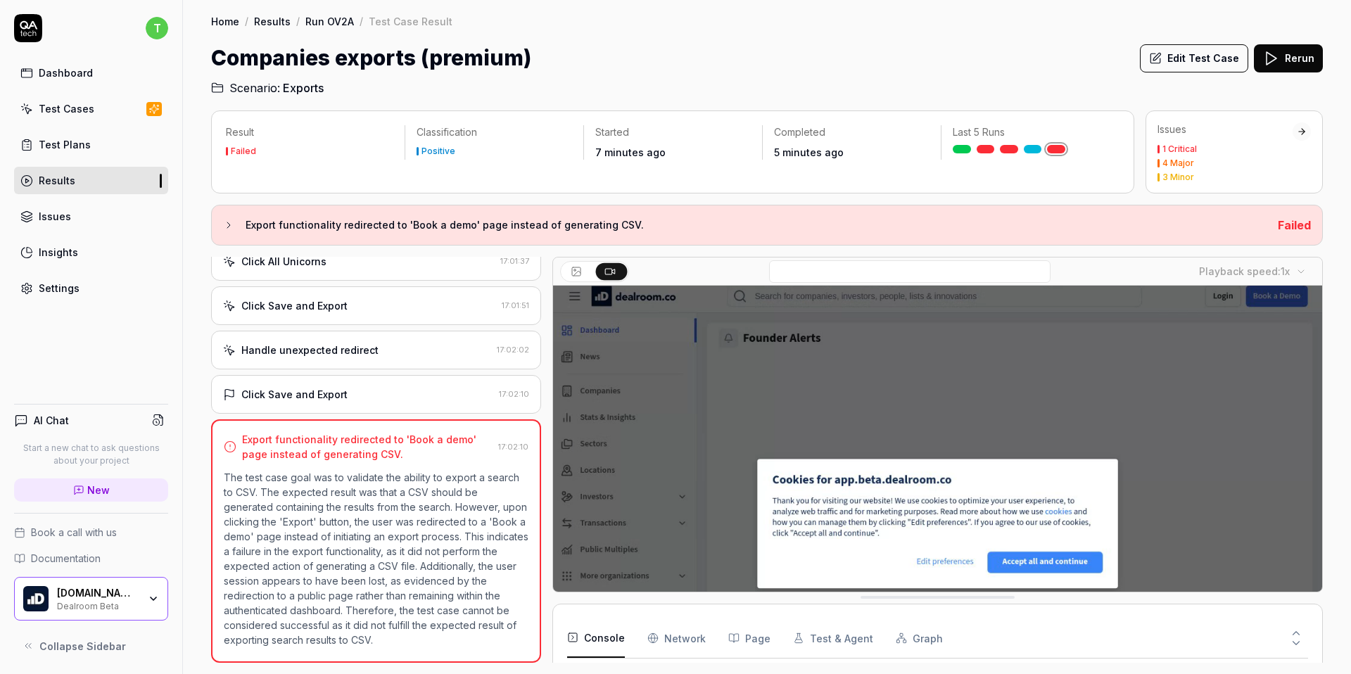
scroll to position [0, 0]
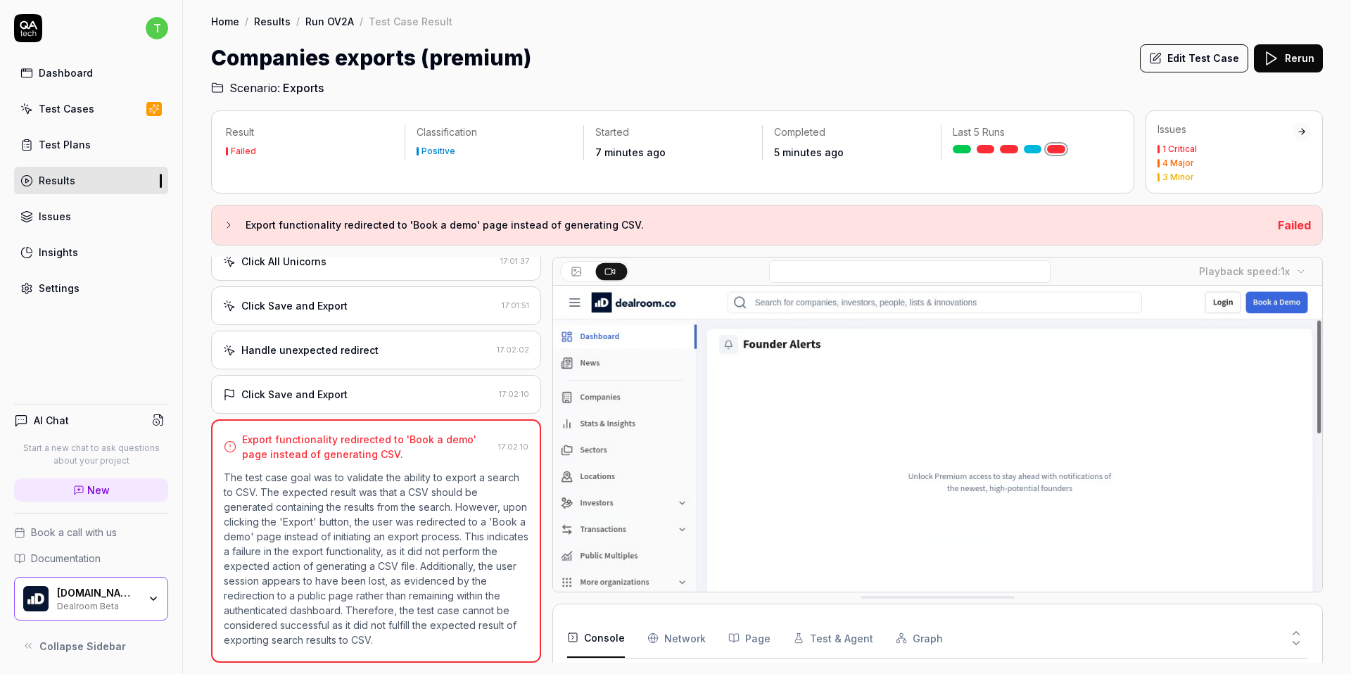
click at [1142, 506] on video at bounding box center [937, 526] width 769 height 480
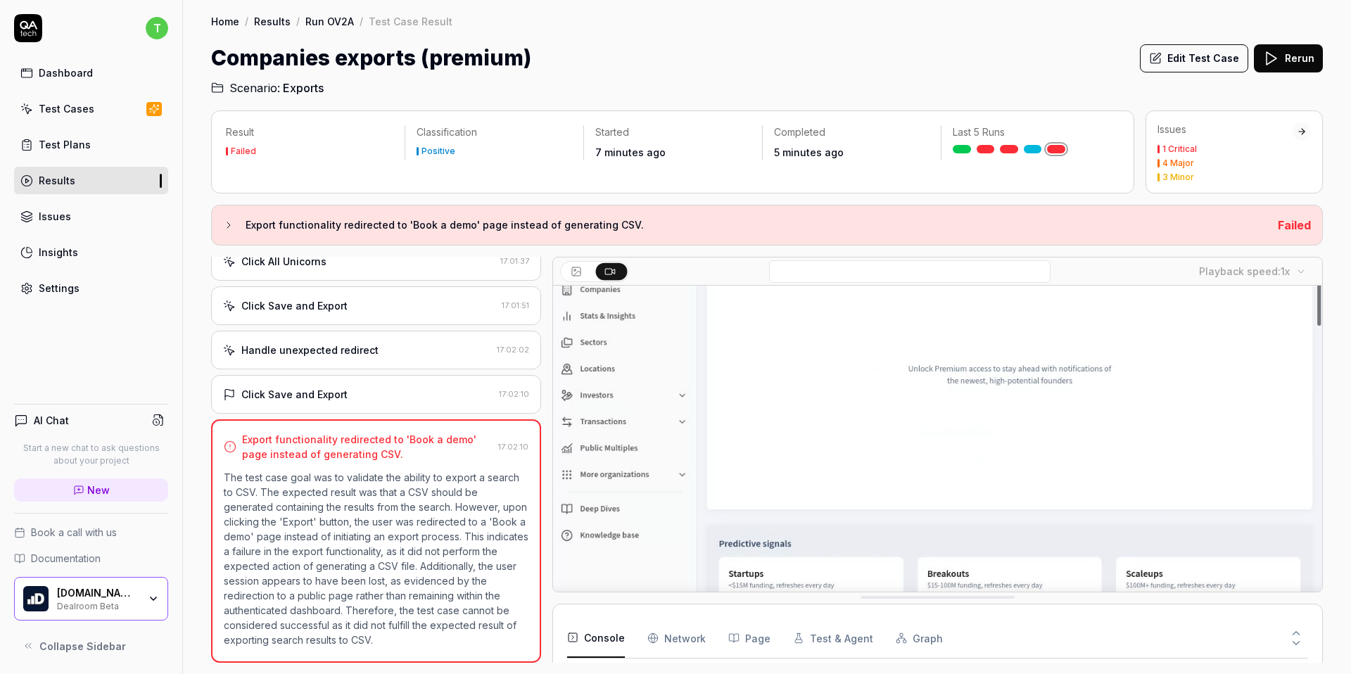
scroll to position [174, 0]
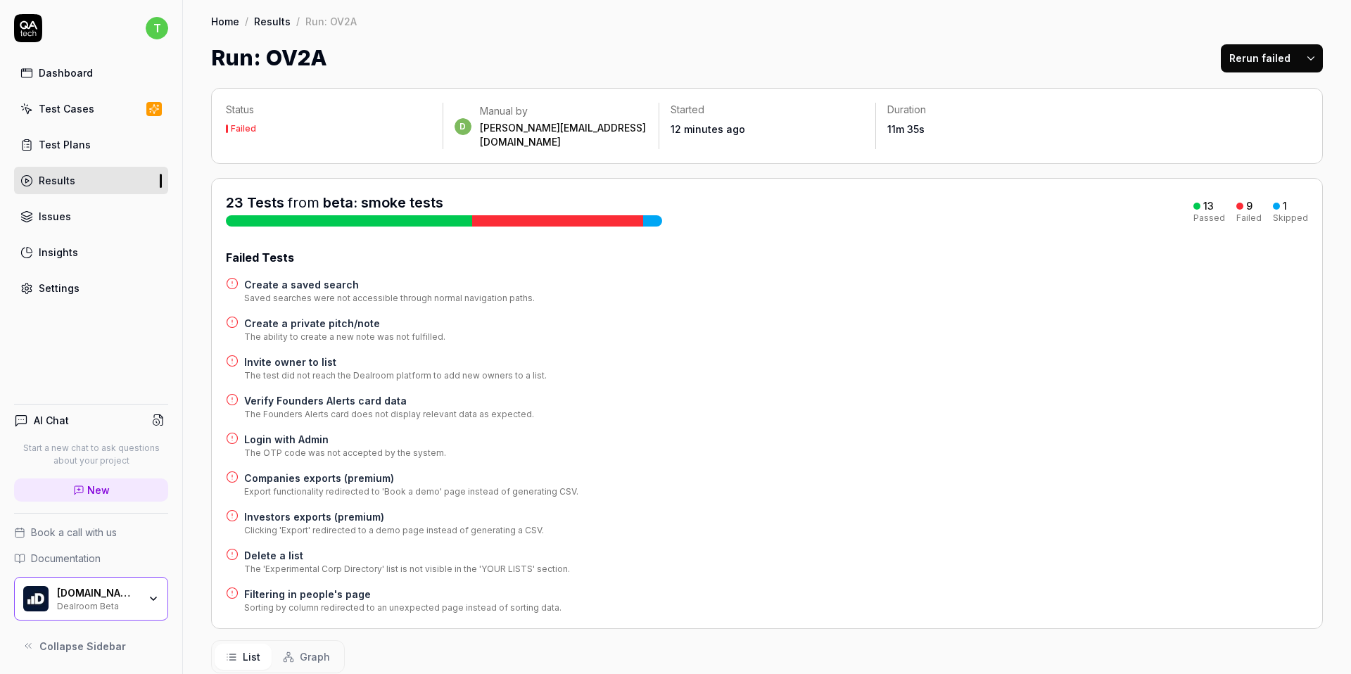
click at [48, 182] on div "Results" at bounding box center [57, 180] width 37 height 15
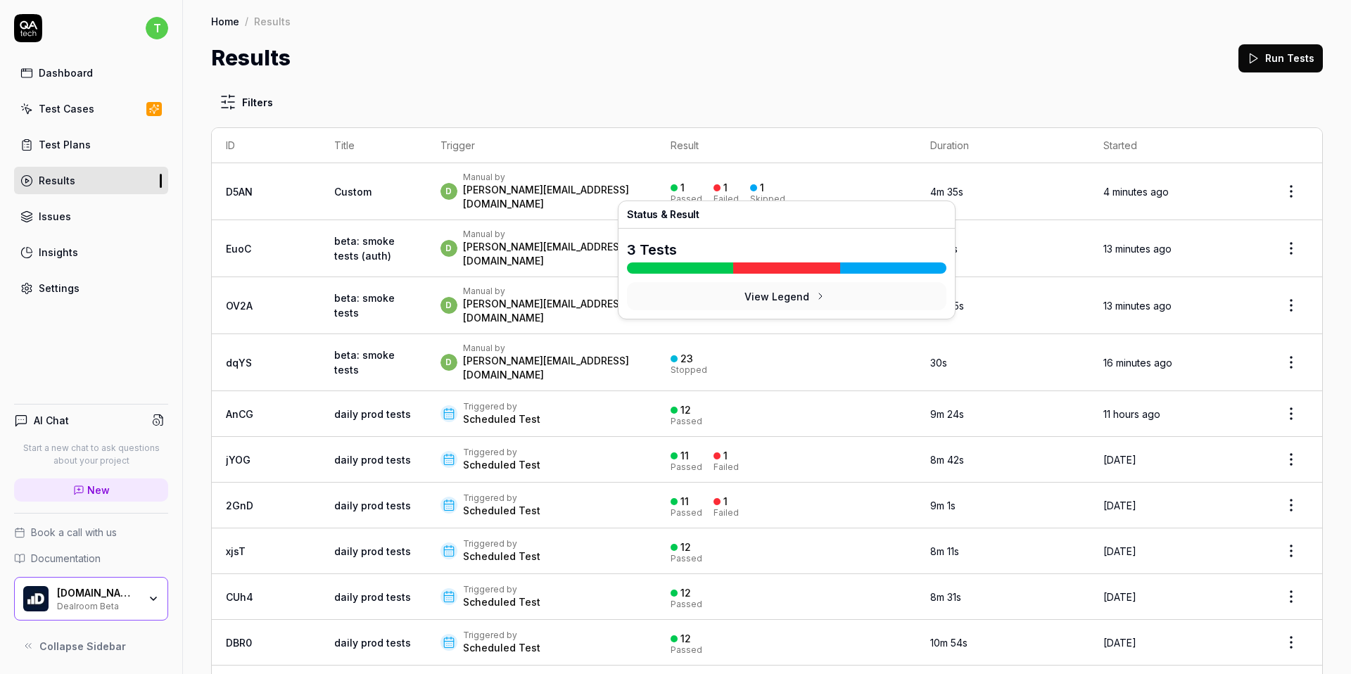
click at [717, 184] on div at bounding box center [716, 187] width 7 height 7
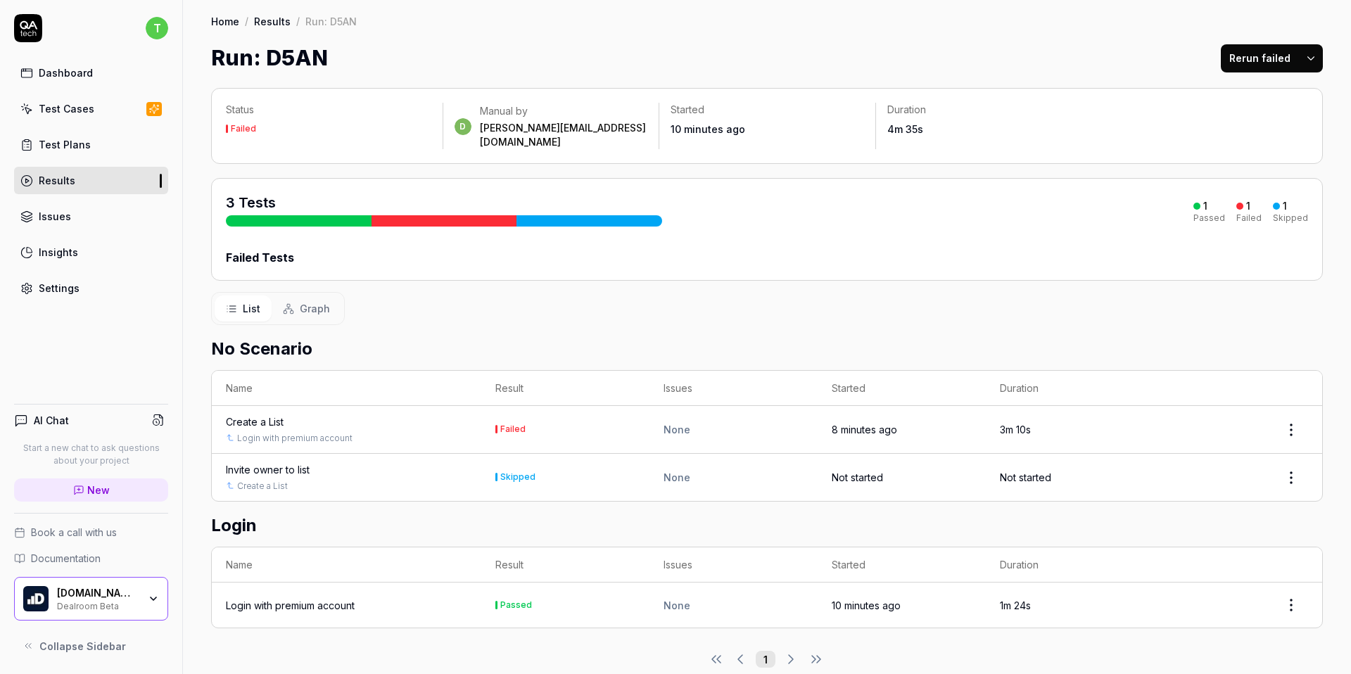
click at [519, 193] on div "3 Tests" at bounding box center [444, 210] width 436 height 34
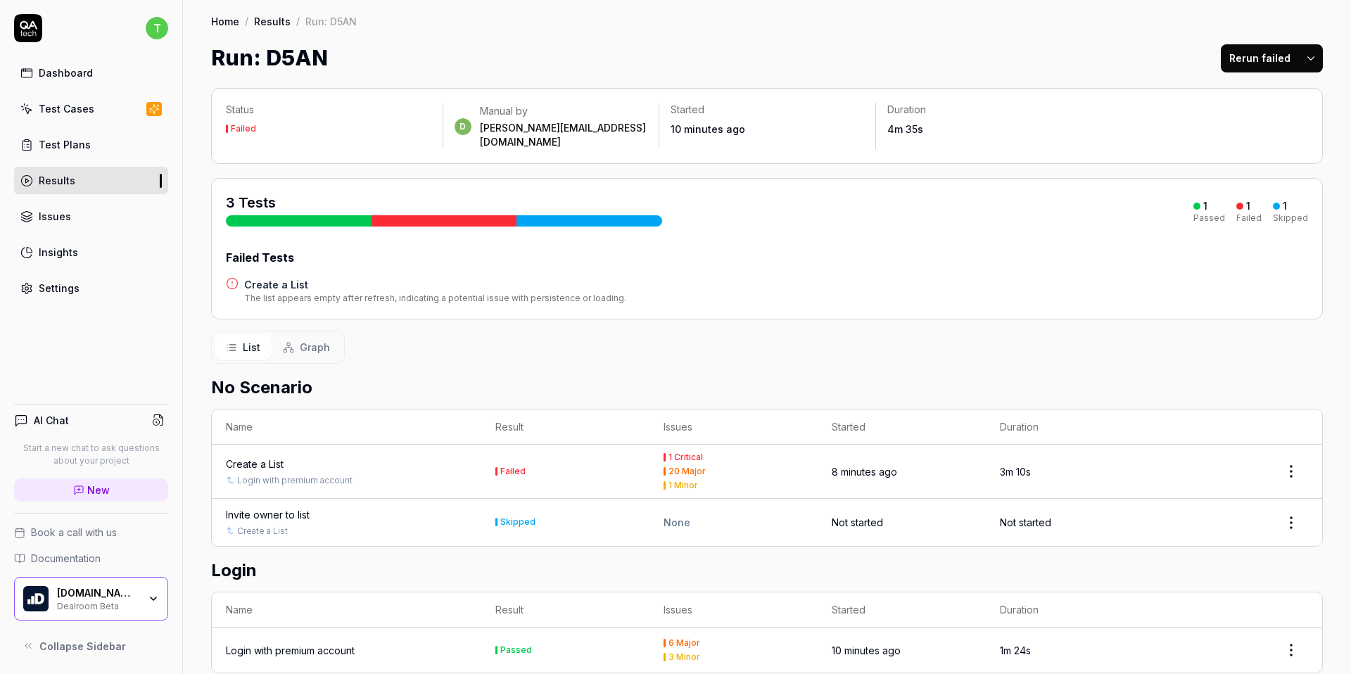
click at [258, 457] on div "Create a List" at bounding box center [255, 464] width 58 height 15
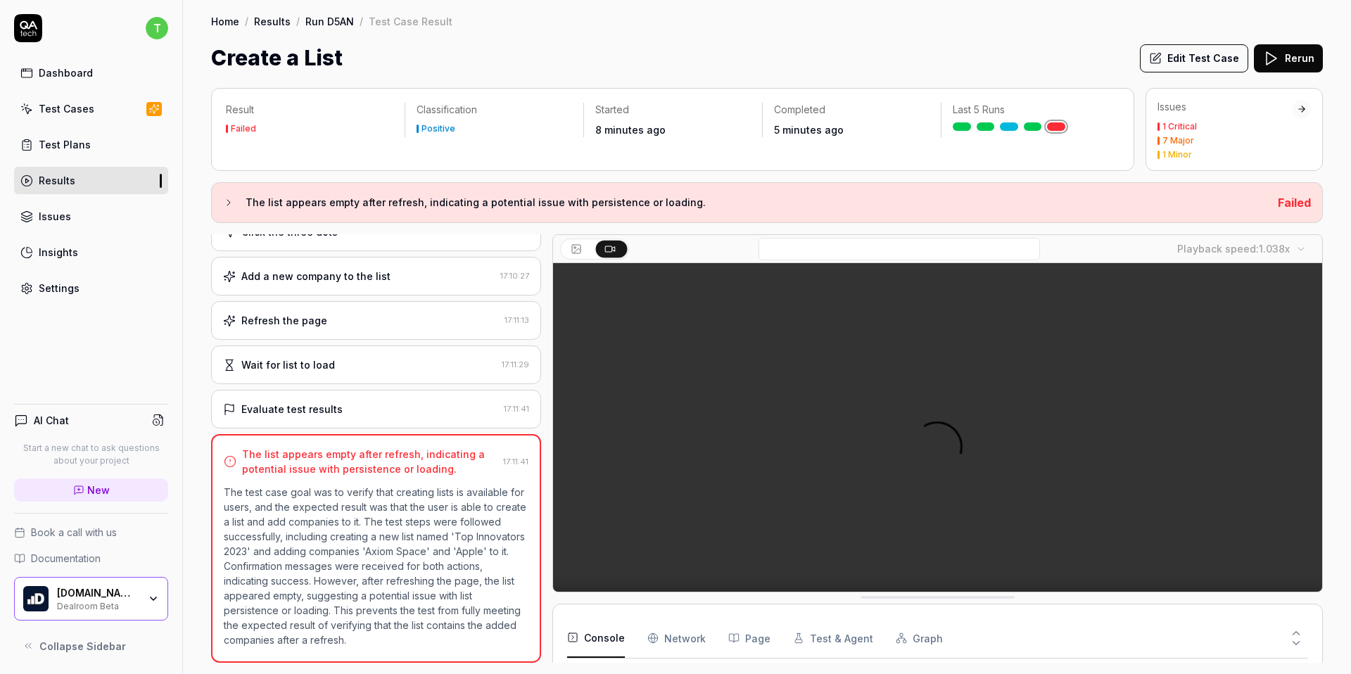
scroll to position [696, 0]
